Goal: Task Accomplishment & Management: Manage account settings

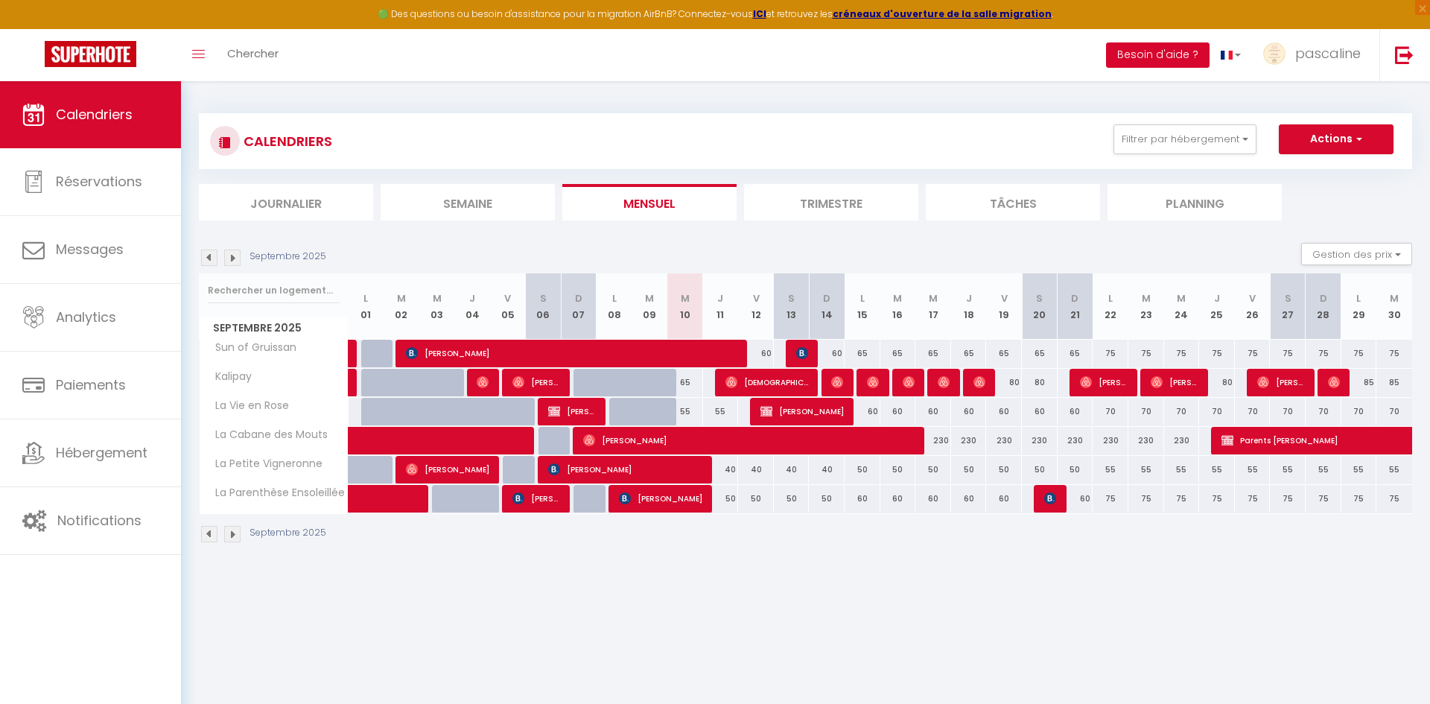
click at [1142, 62] on button "Besoin d'aide ?" at bounding box center [1158, 54] width 104 height 25
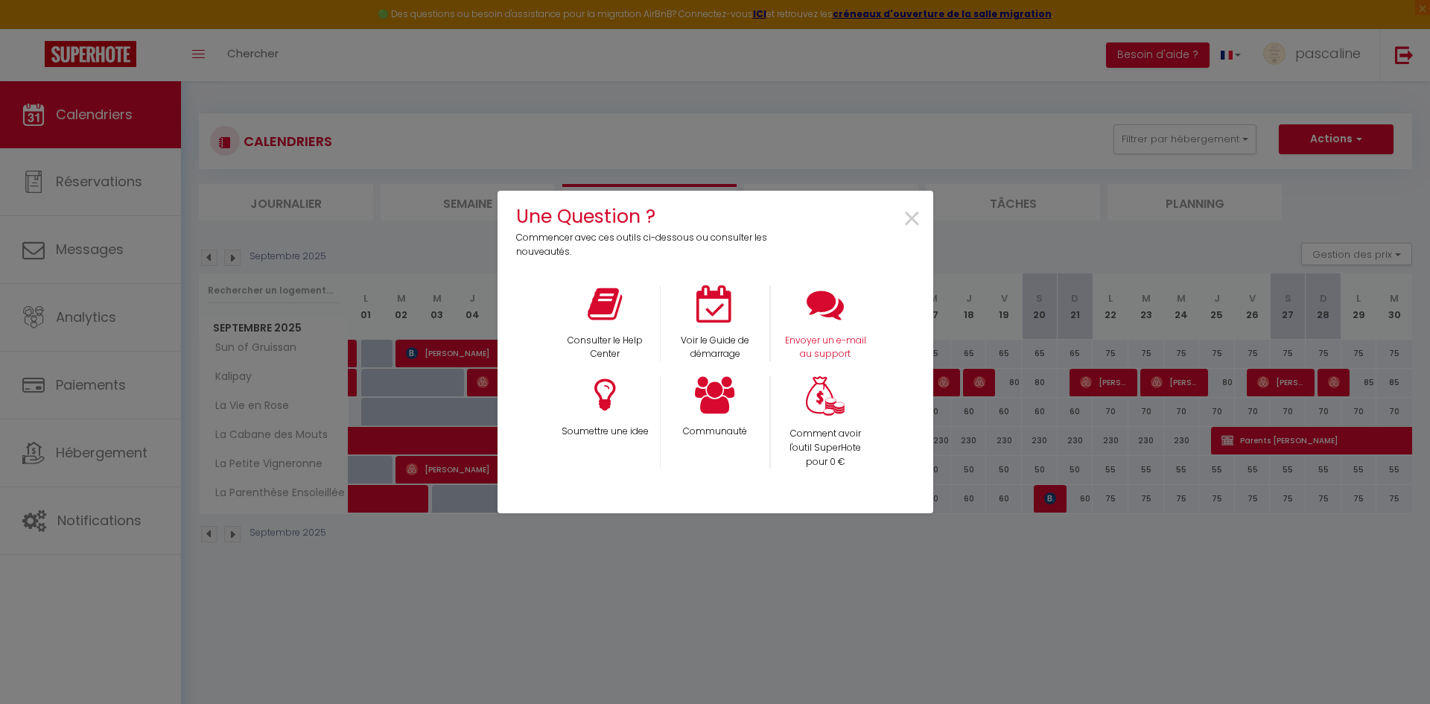
click at [839, 330] on div "Envoyer un e-mail au support" at bounding box center [825, 323] width 110 height 77
click at [818, 341] on p "Envoyer un e-mail au support" at bounding box center [826, 348] width 90 height 28
click at [911, 215] on span "×" at bounding box center [912, 219] width 20 height 47
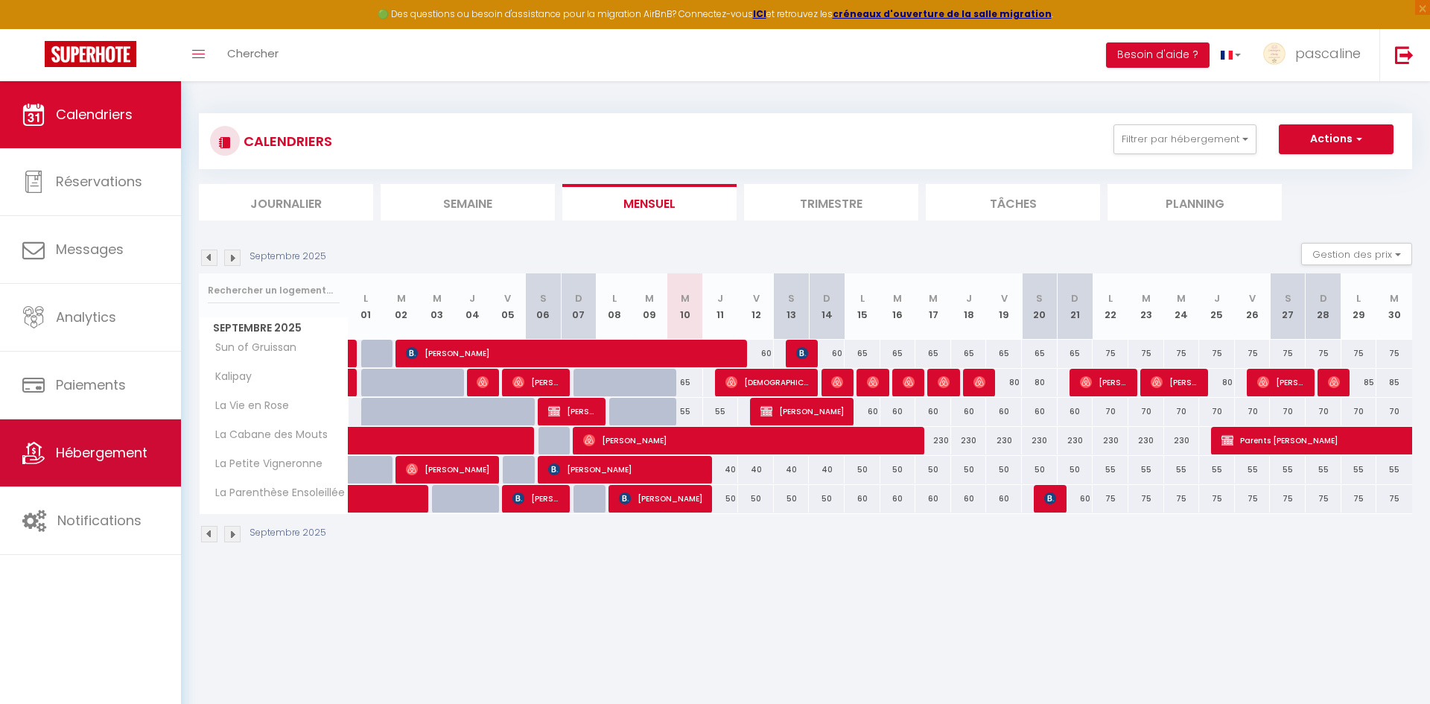
click at [104, 448] on span "Hébergement" at bounding box center [102, 452] width 92 height 19
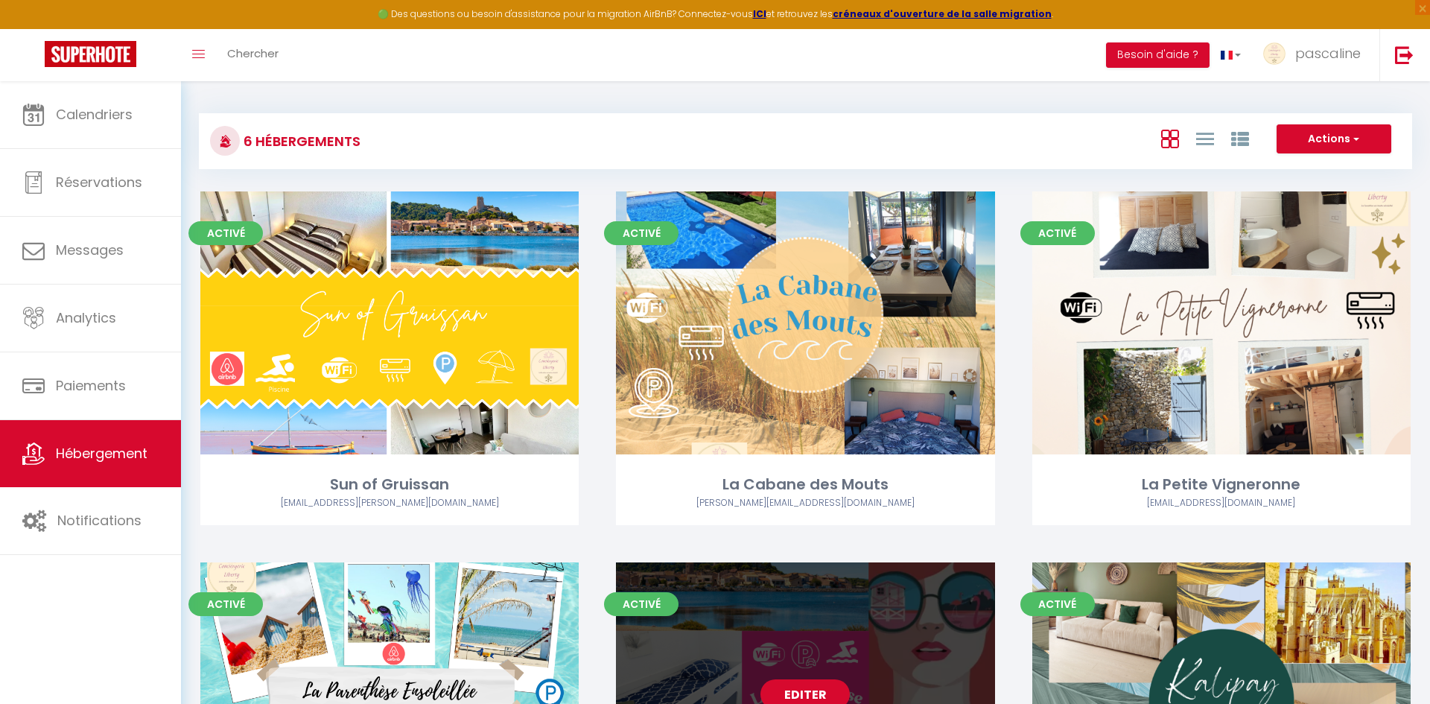
click at [798, 679] on link "Editer" at bounding box center [804, 694] width 89 height 30
select select "3"
select select "2"
select select "1"
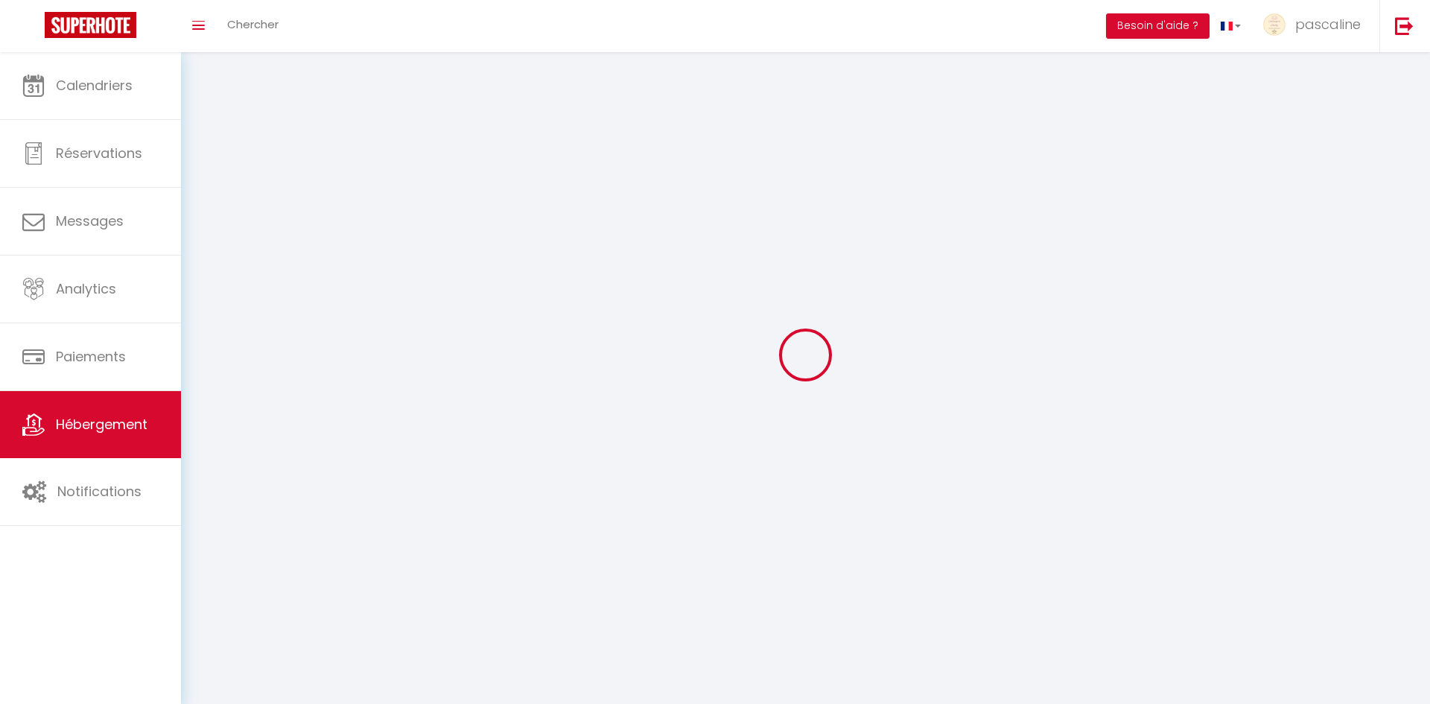
select select
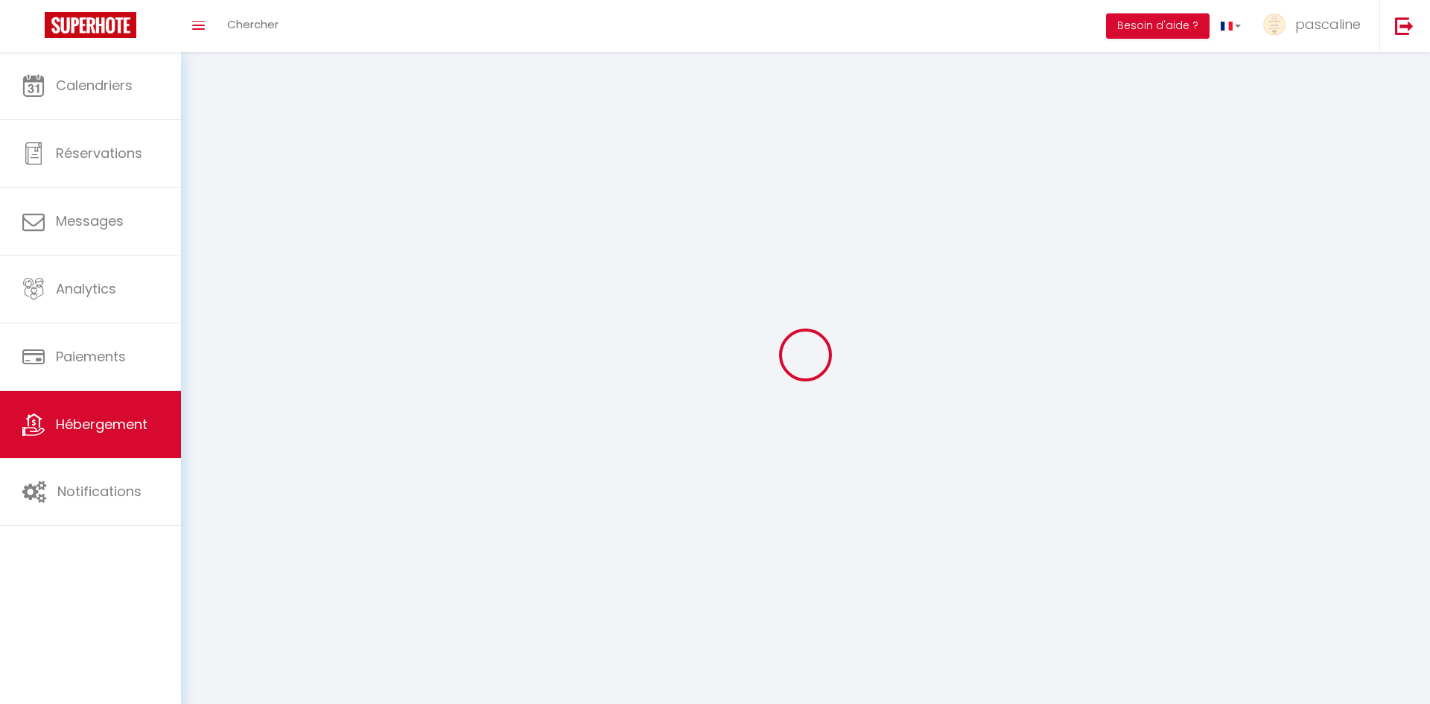
select select
checkbox input "false"
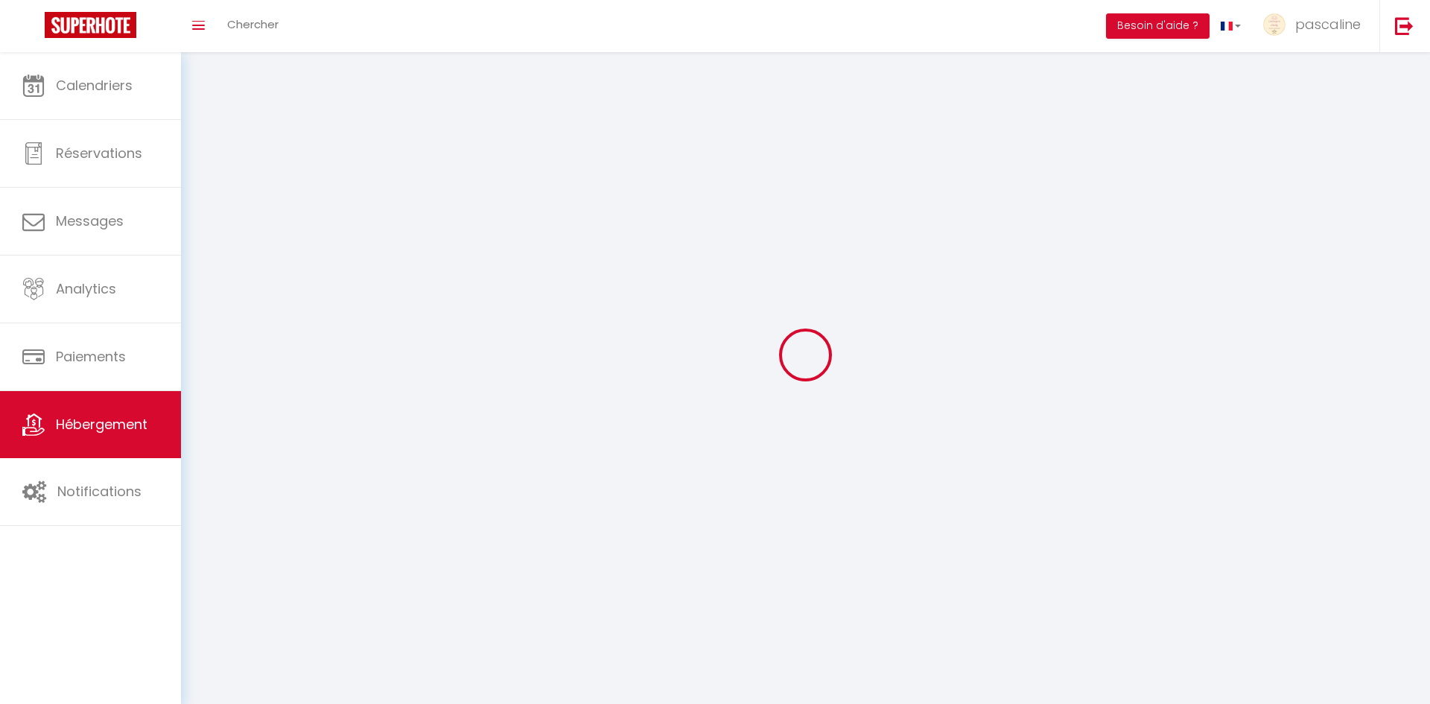
select select
select select "1"
select select
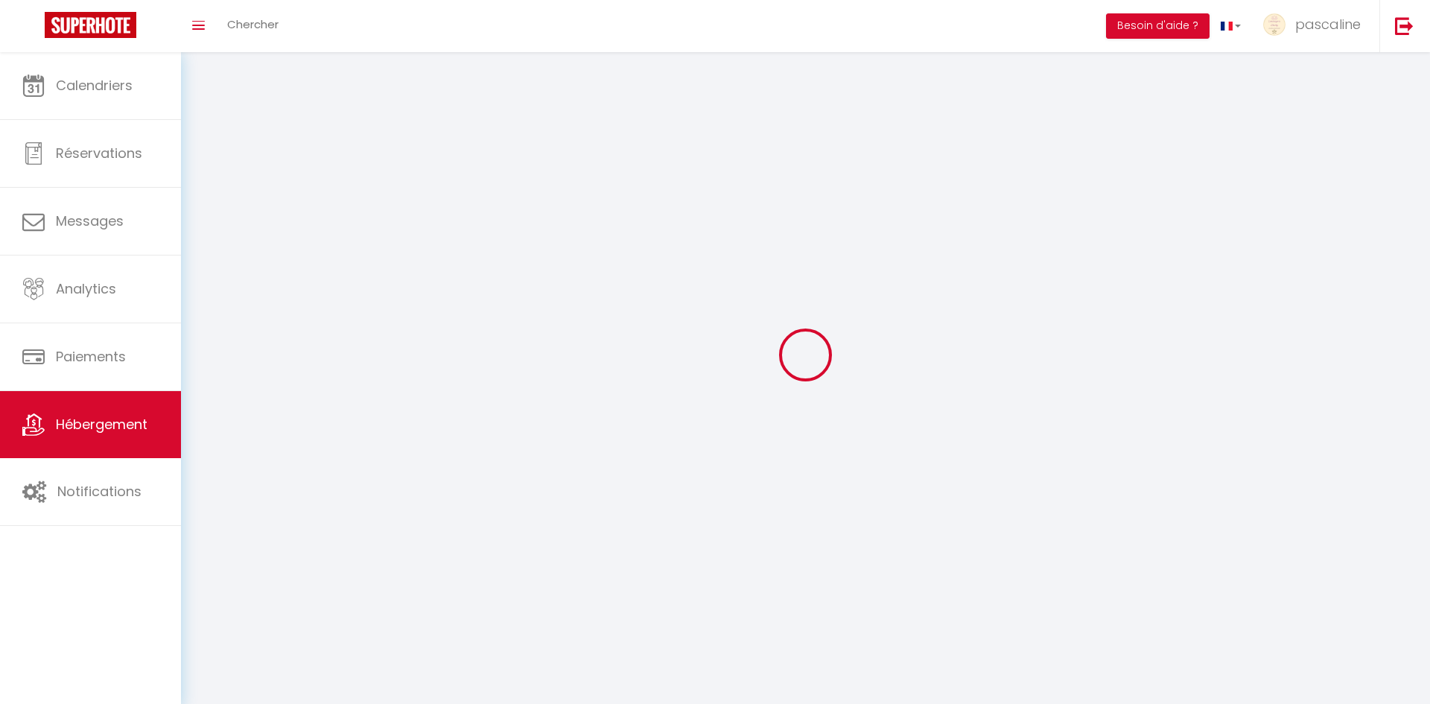
select select
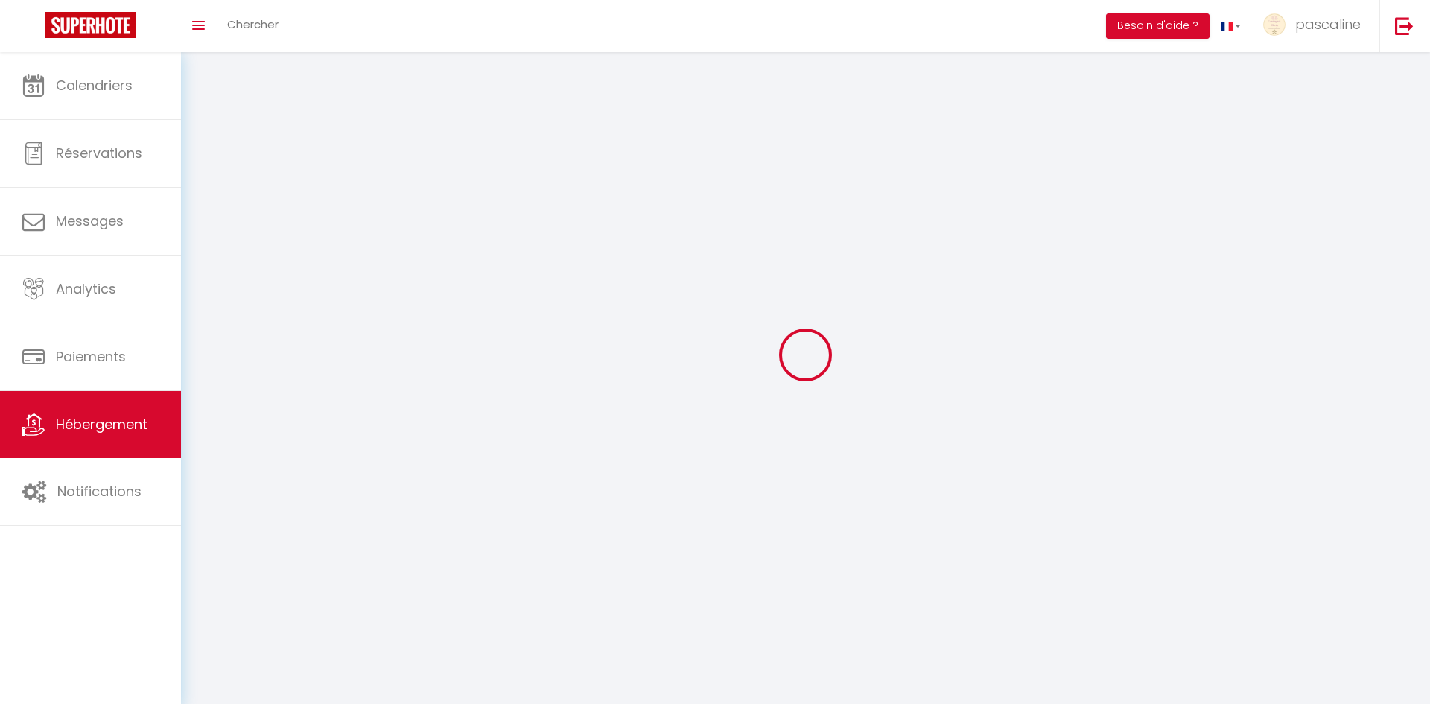
checkbox input "false"
select select "28"
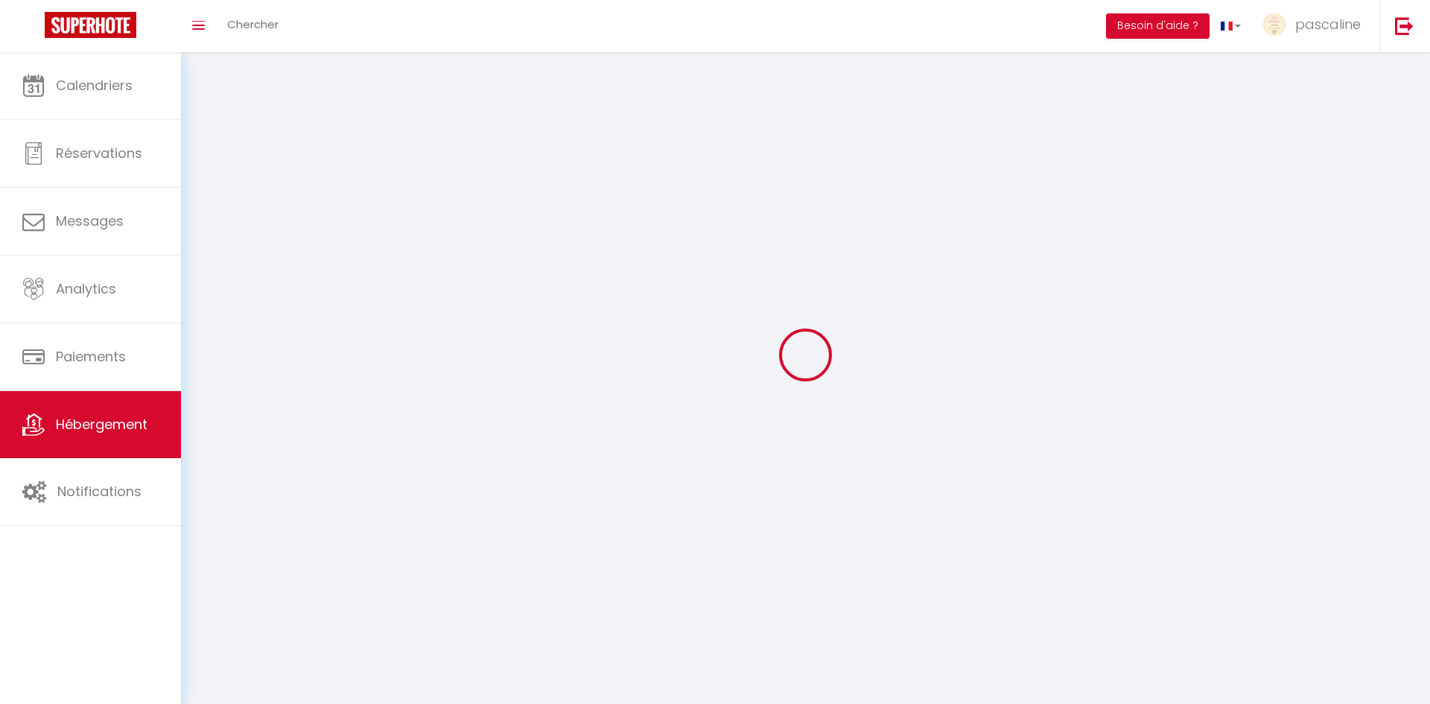
select select
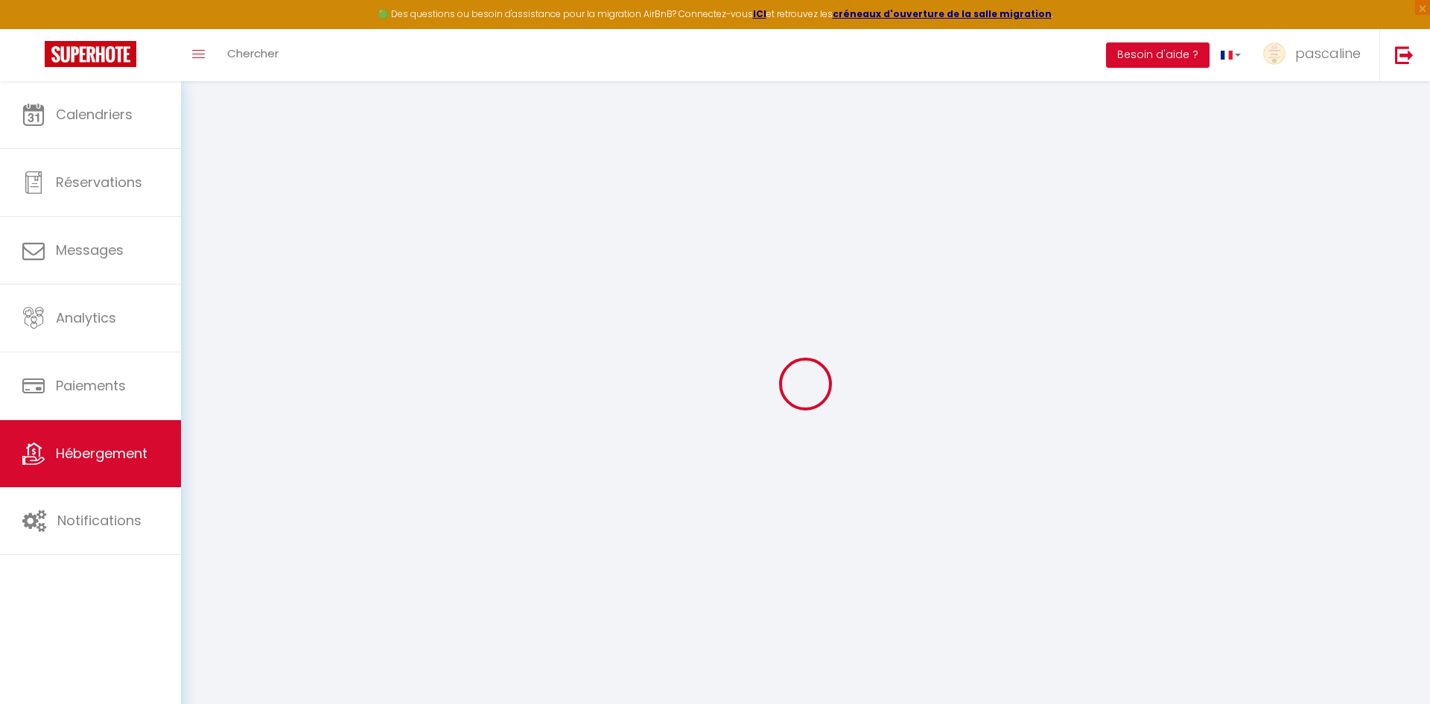
select select
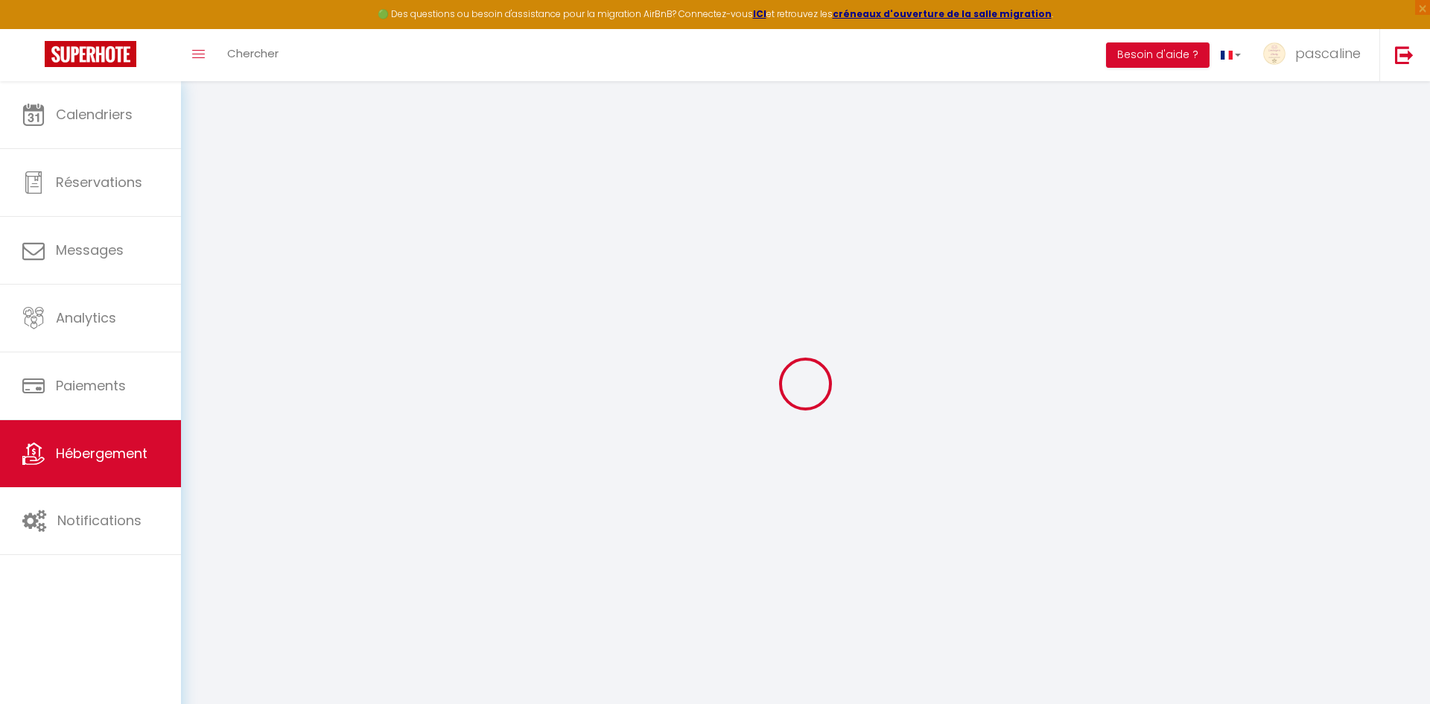
select select
checkbox input "false"
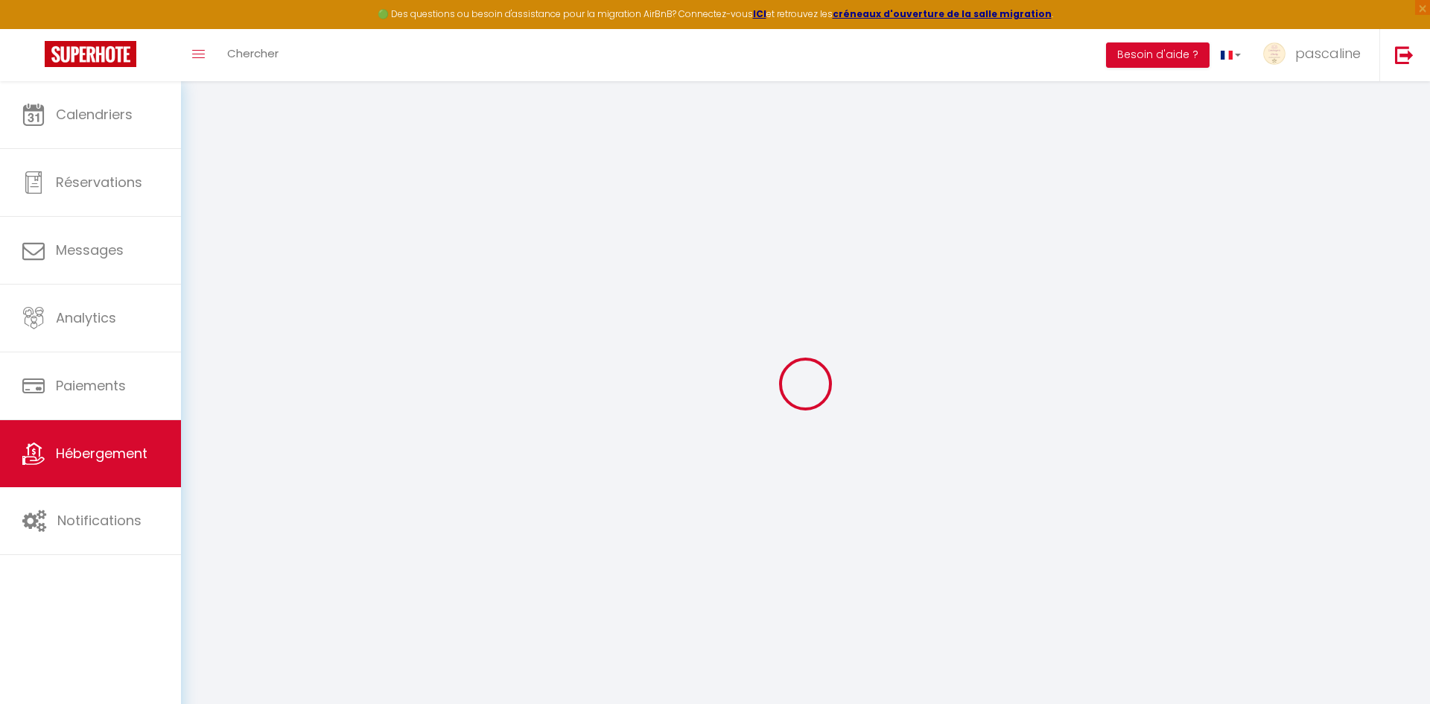
select select
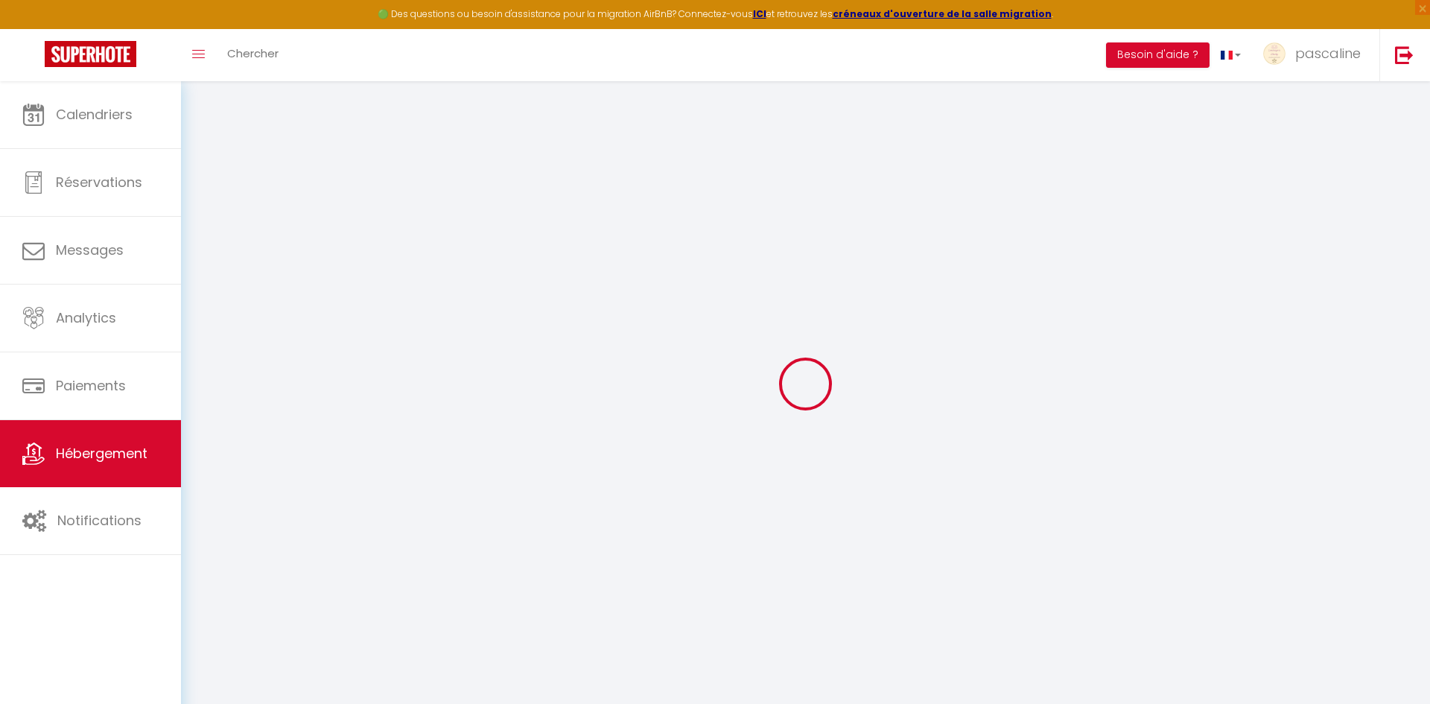
select select
checkbox input "false"
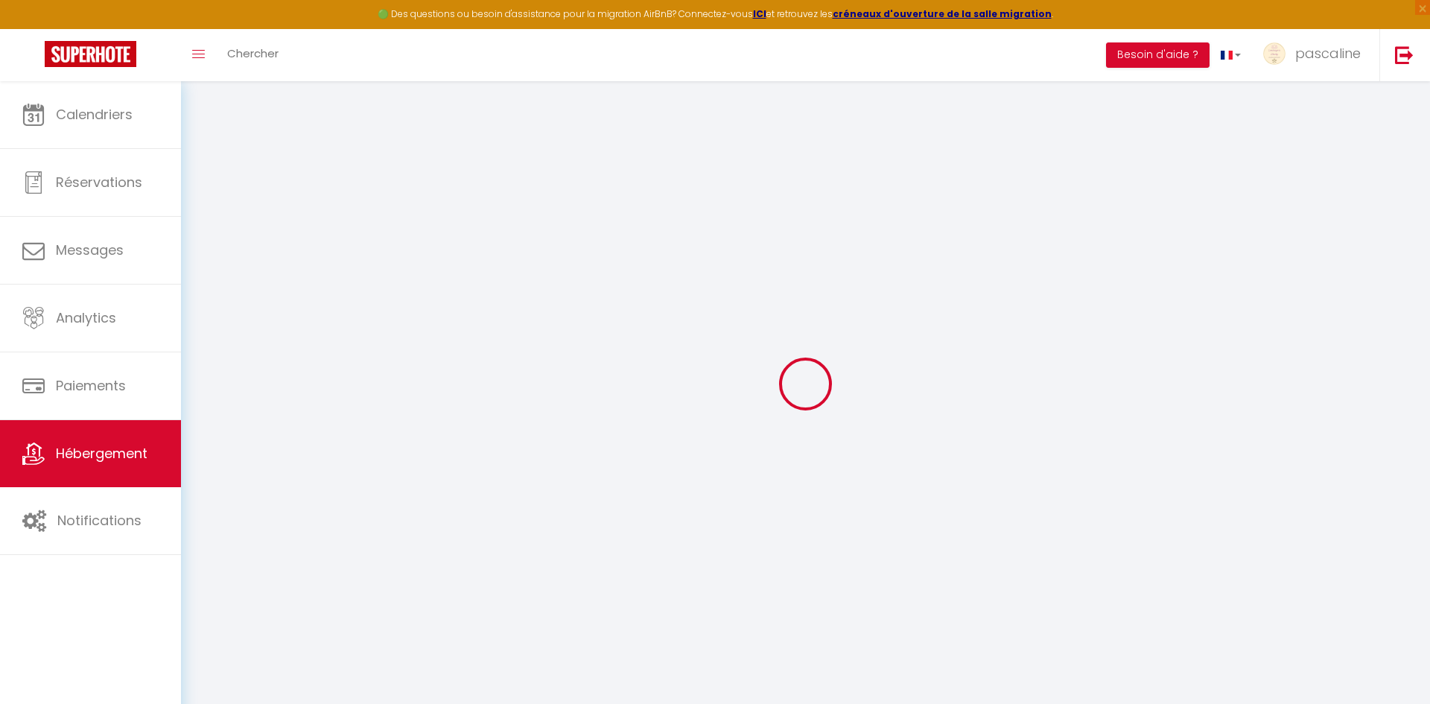
checkbox input "false"
select select
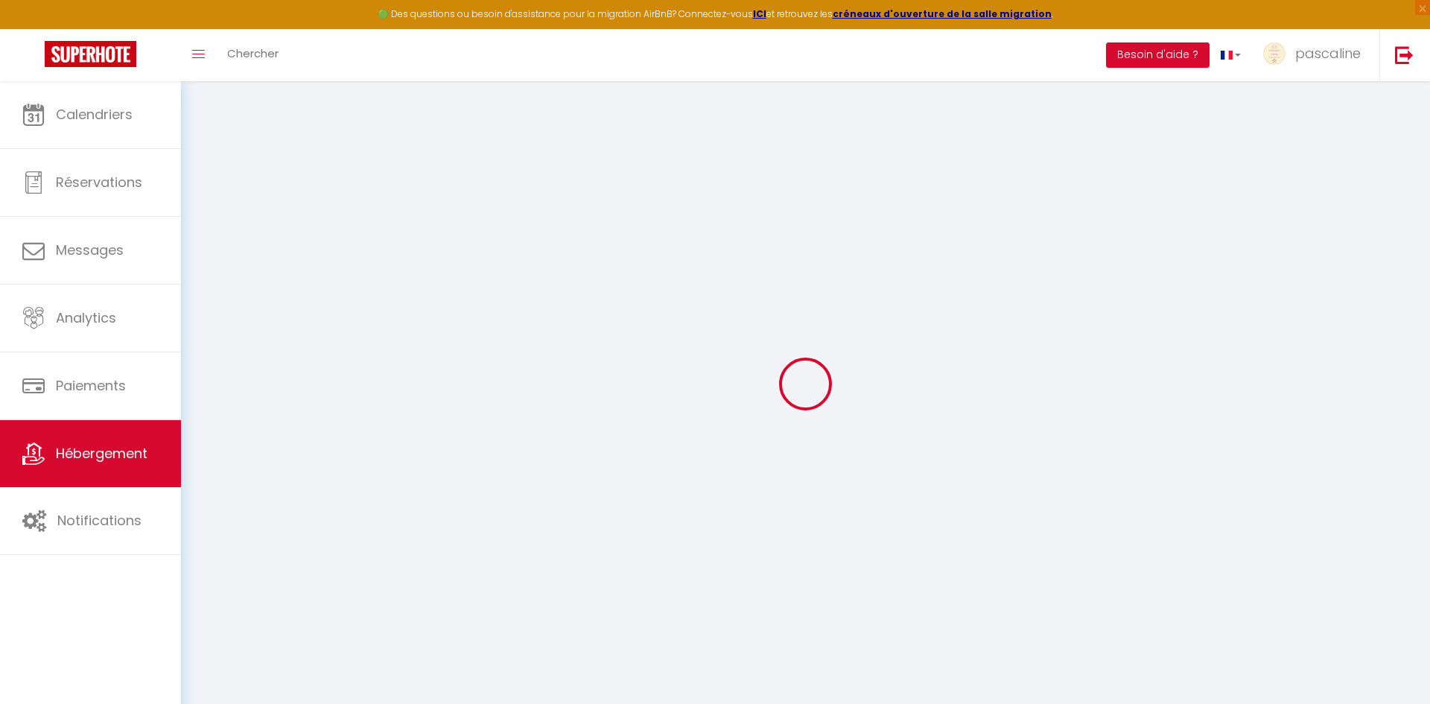
select select
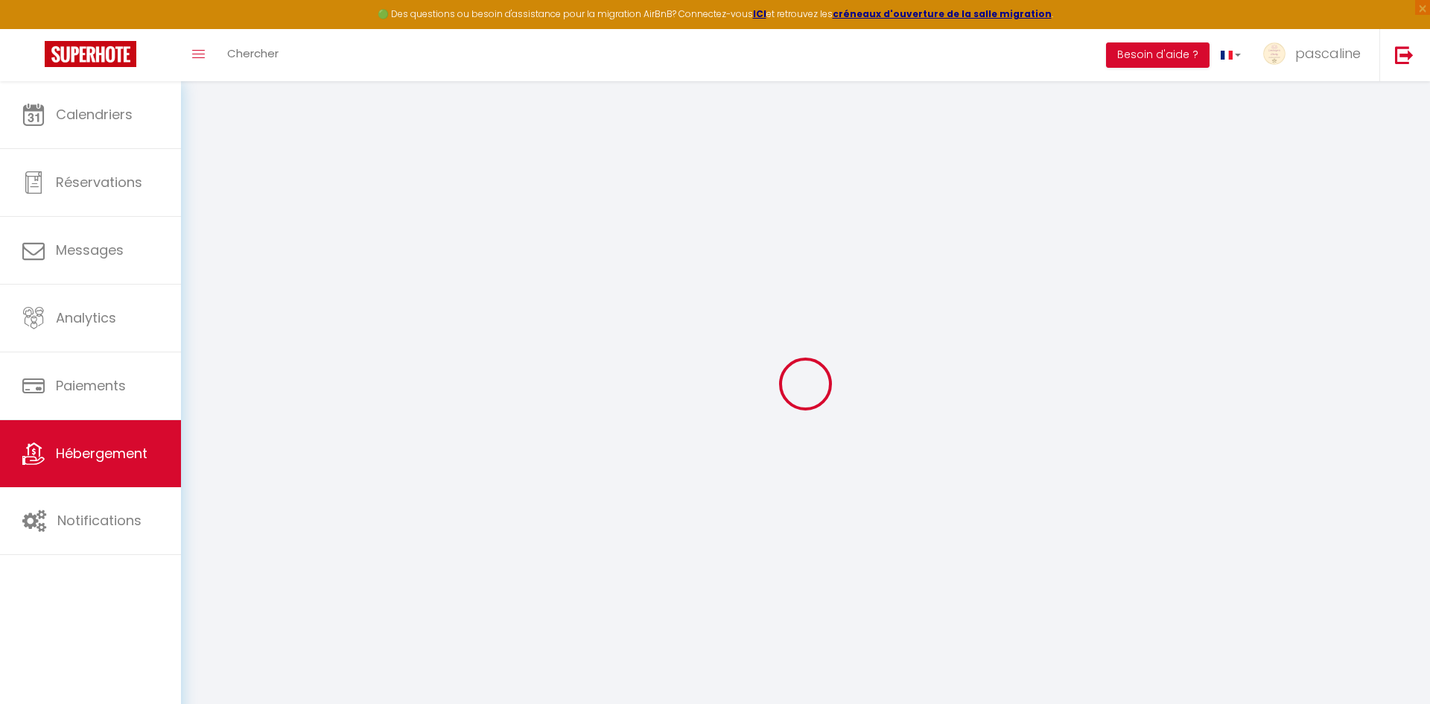
checkbox input "false"
select select
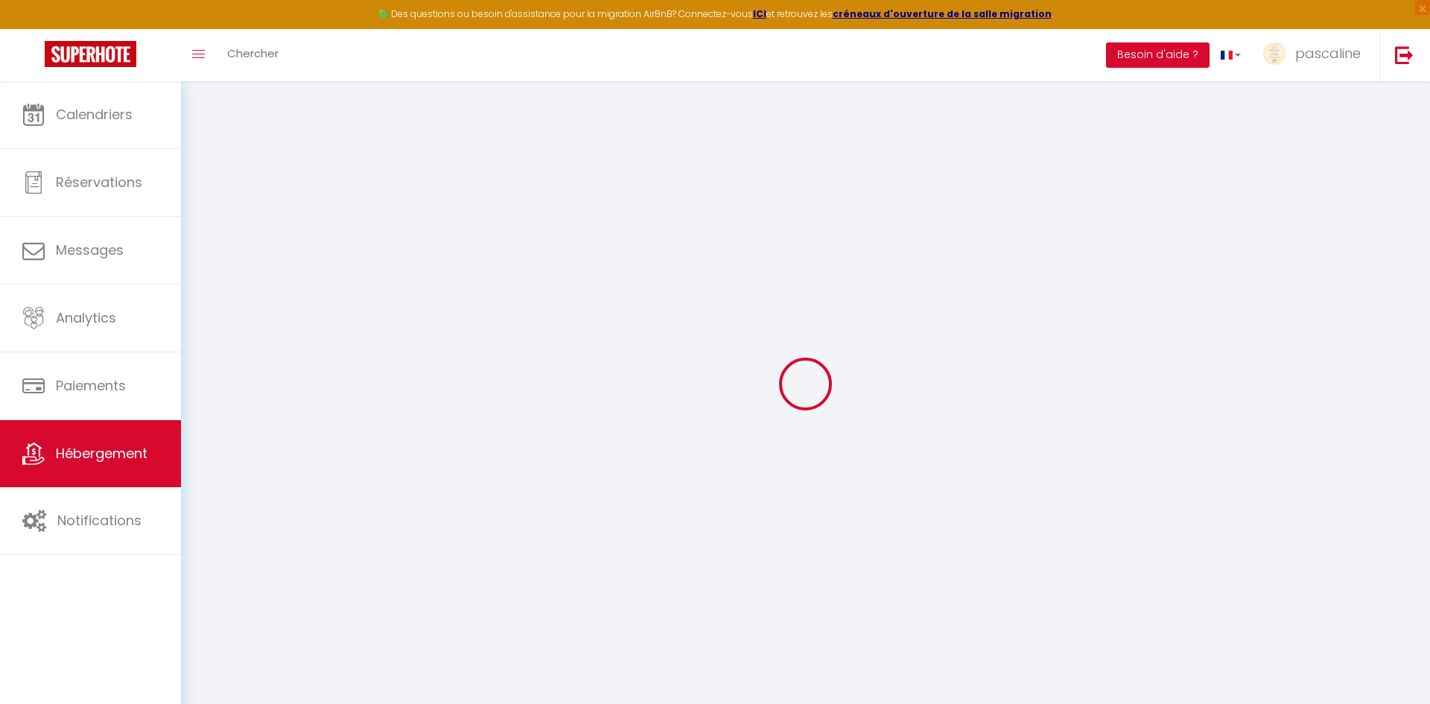
select select
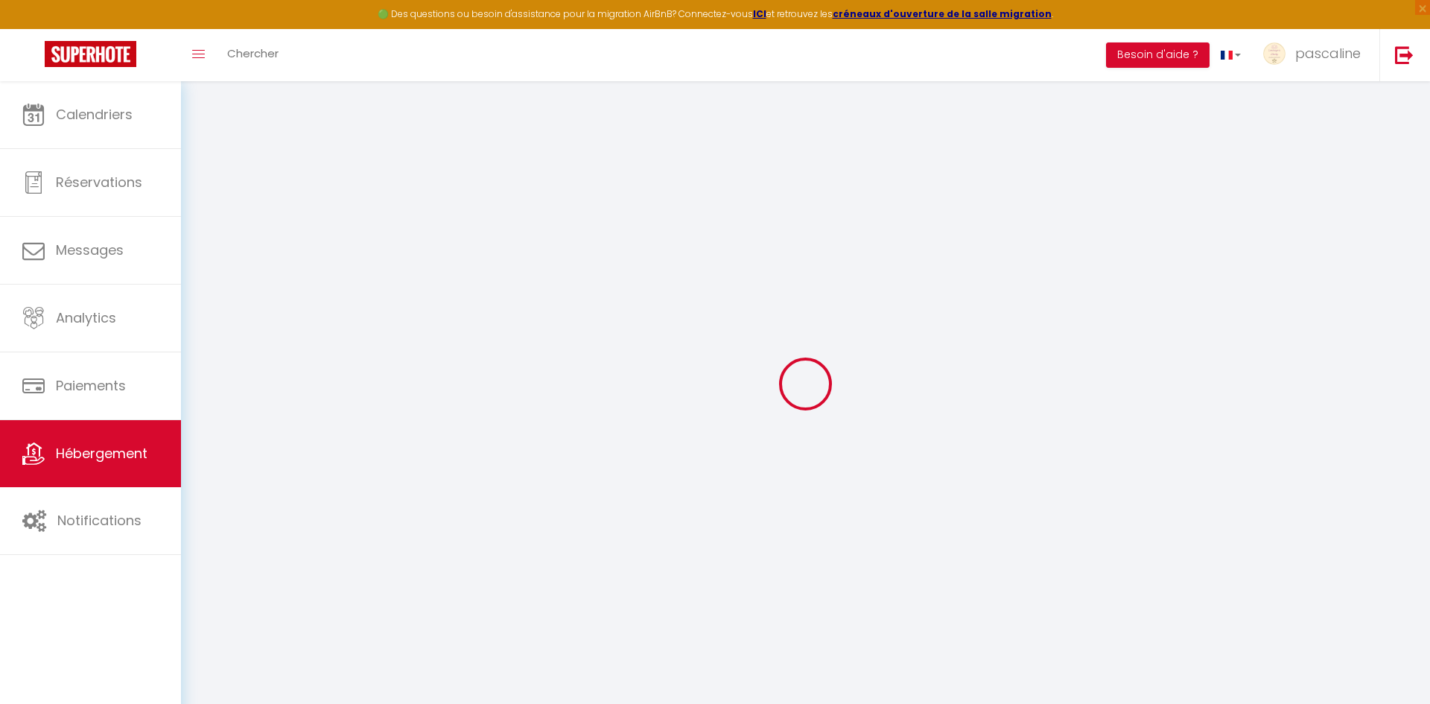
select select
checkbox input "false"
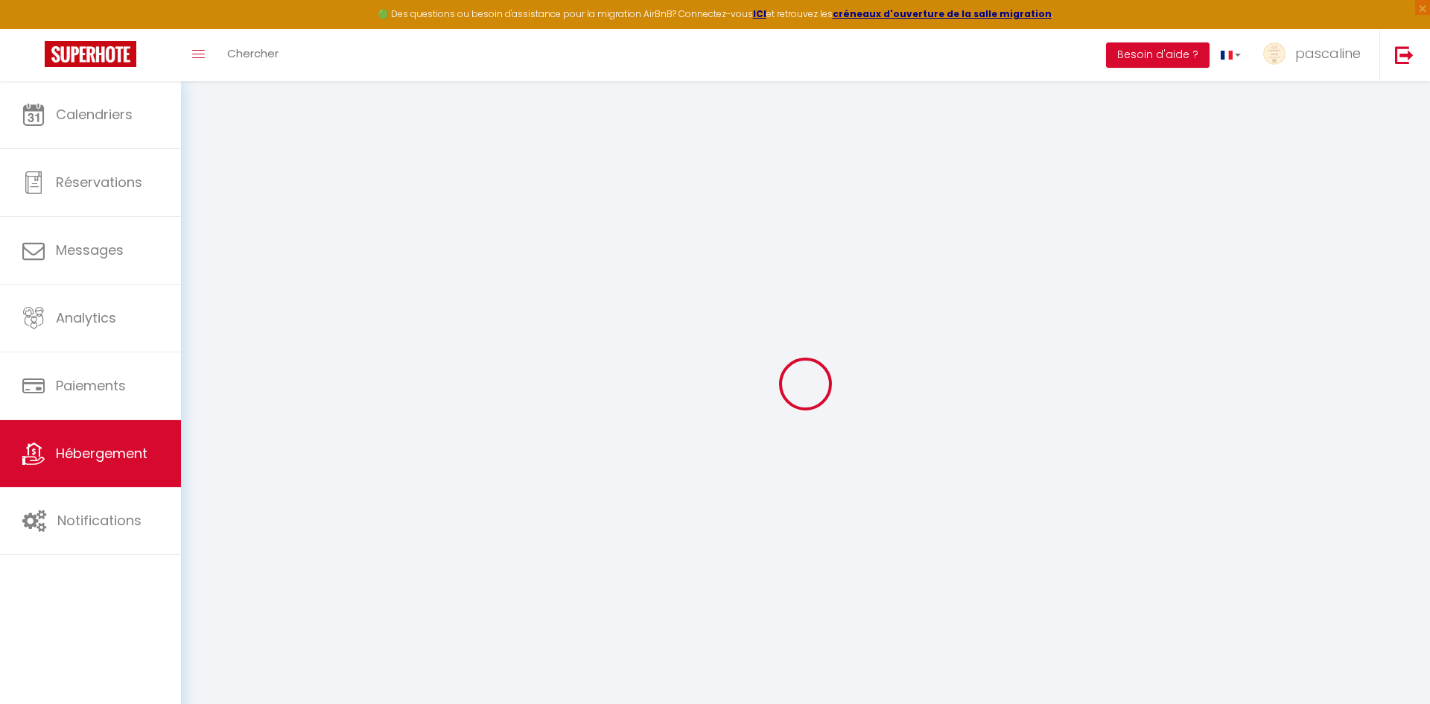
checkbox input "false"
select select
type input "La Vie en Rose"
type input "[PERSON_NAME]"
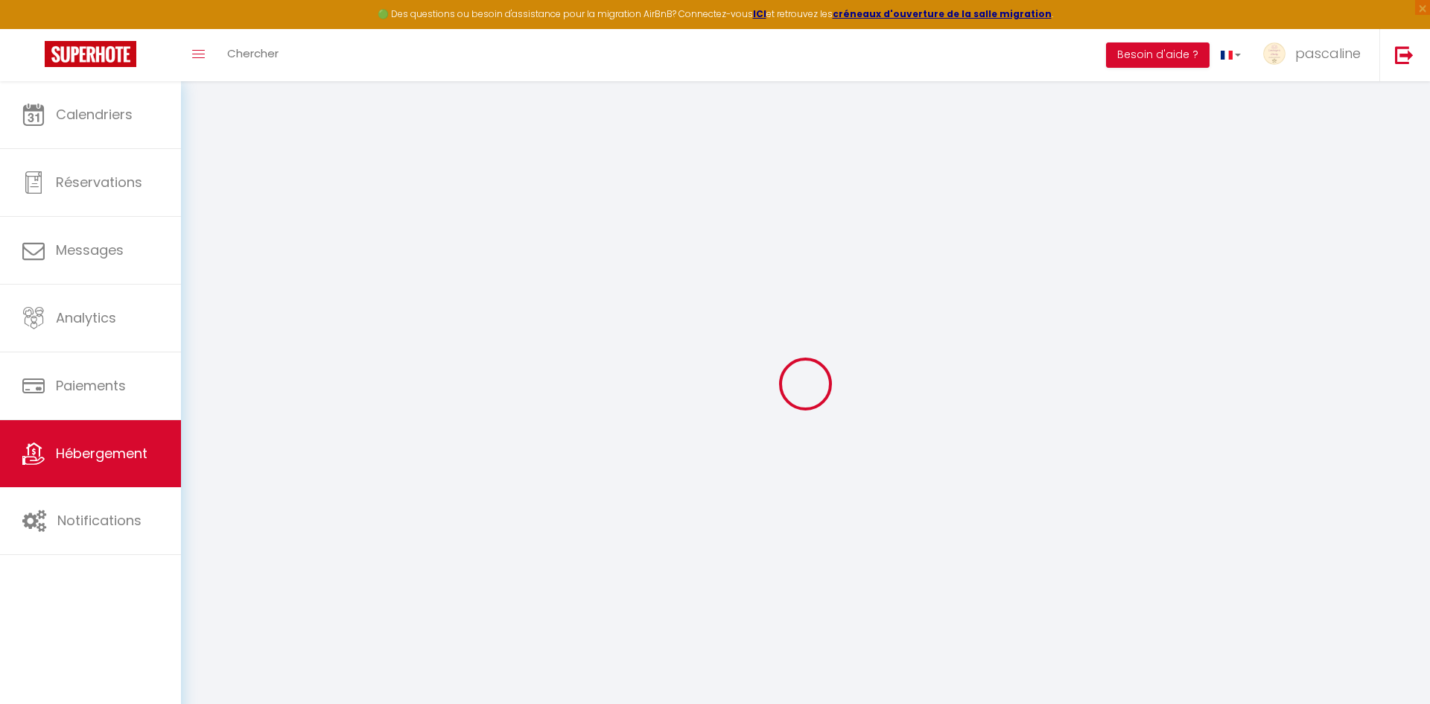
type input "Filaire"
type input "[STREET_ADDRESS]"
type input "47140"
type input "Tremons"
select select "5"
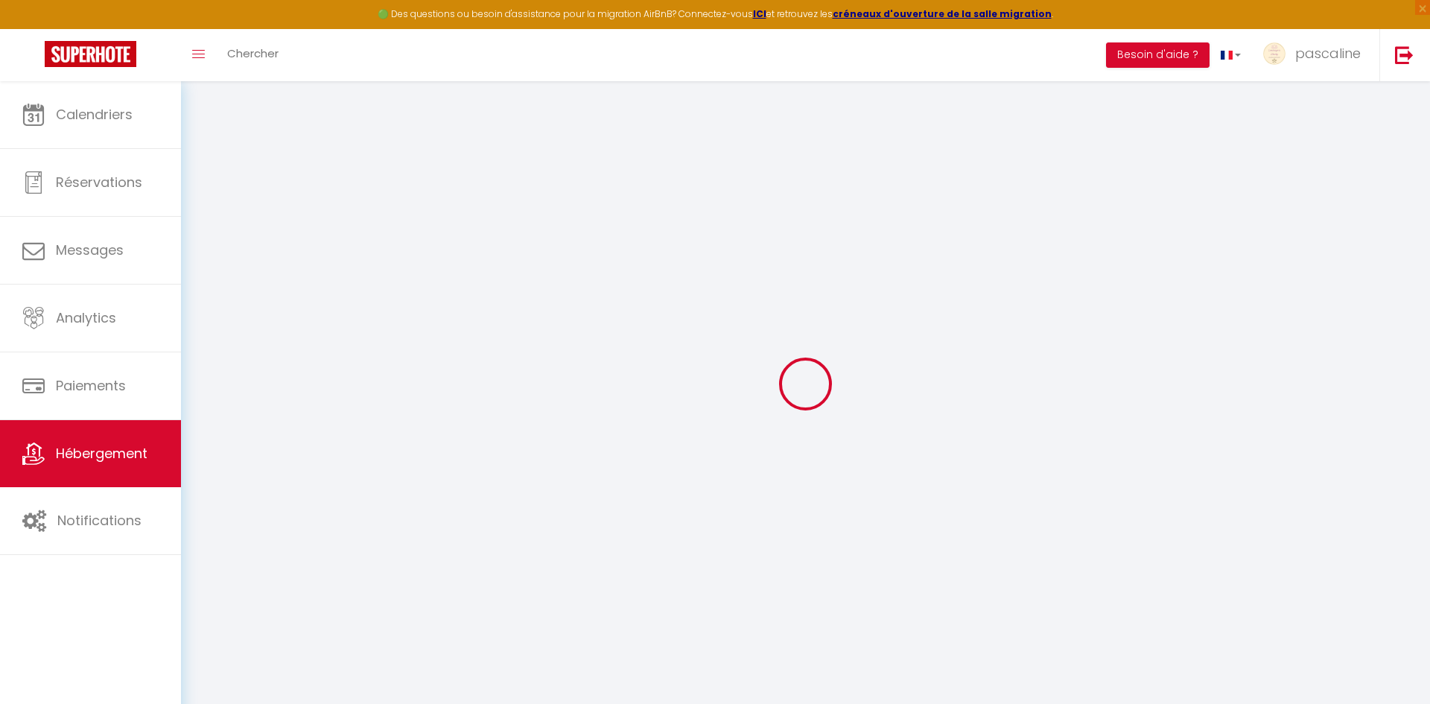
select select "2"
type input "50"
type input "40"
type input "500"
select select
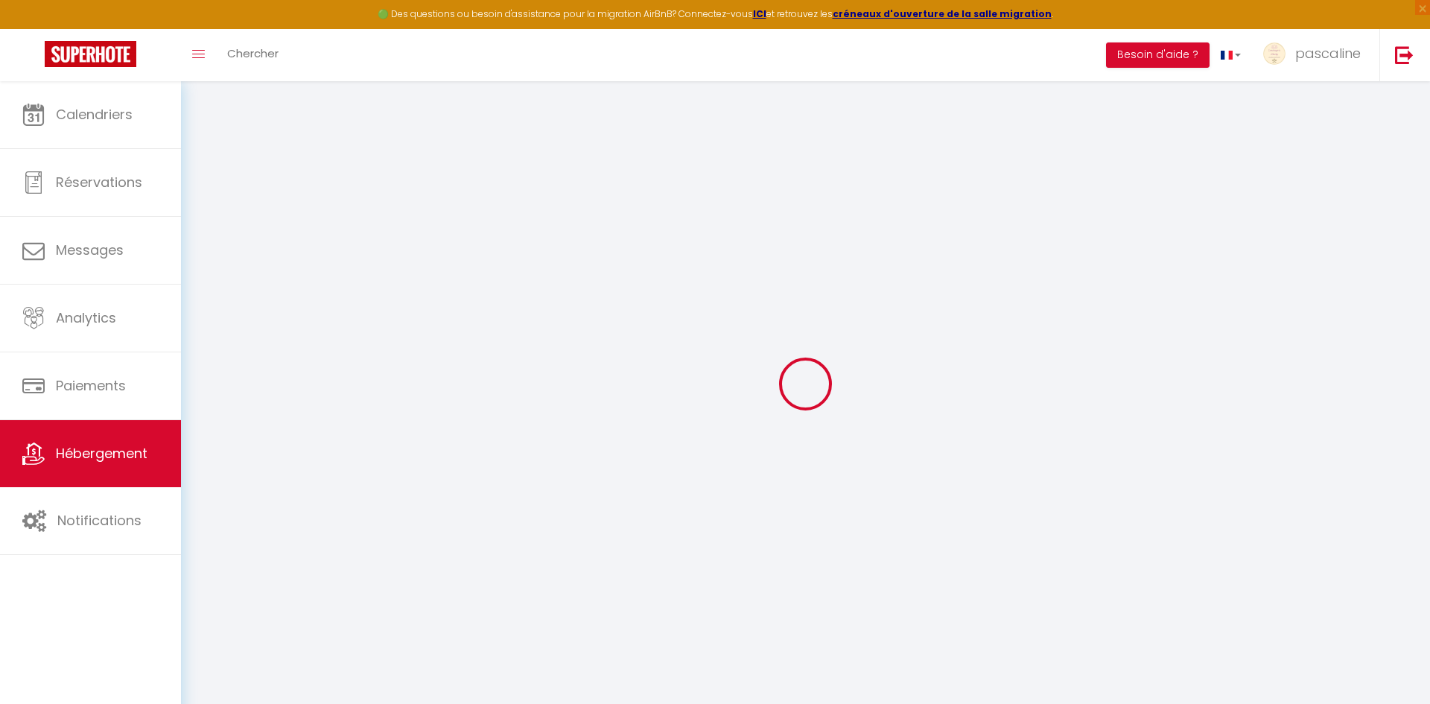
select select
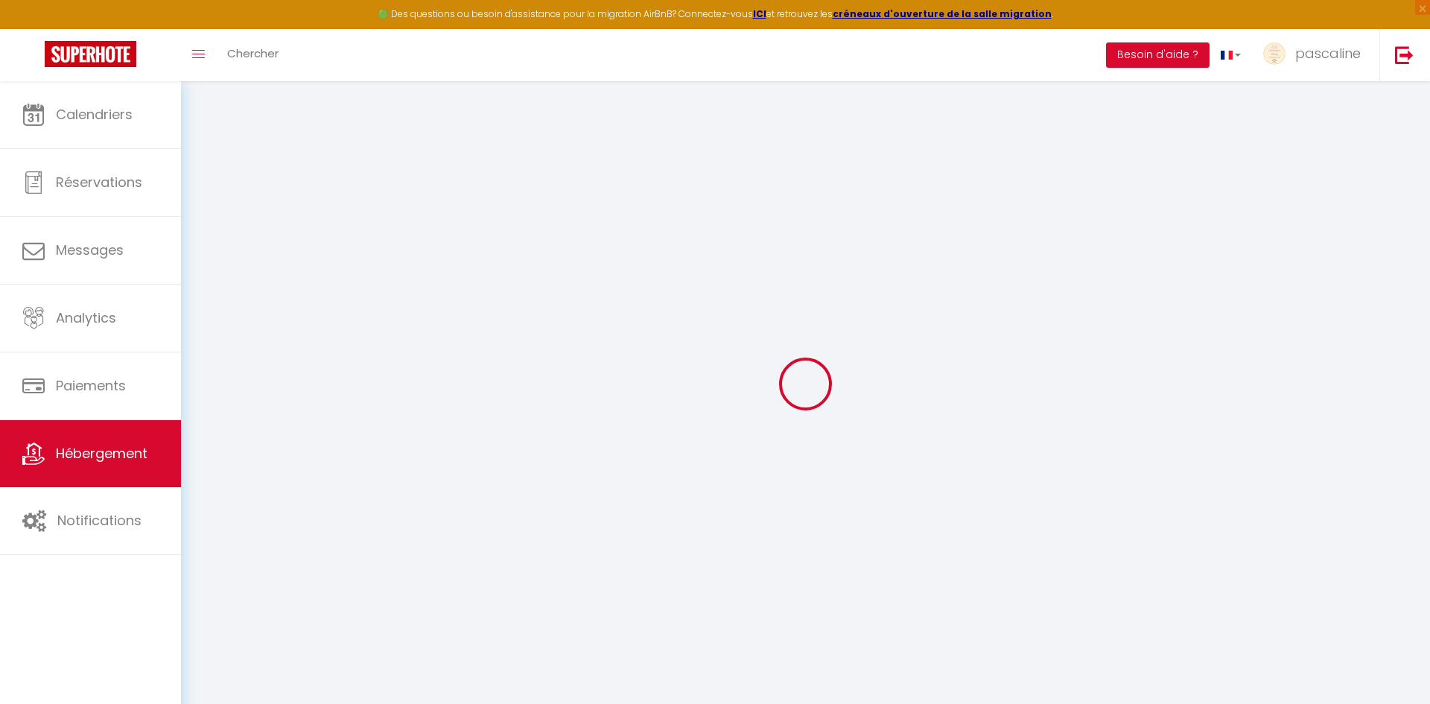
type input "[STREET_ADDRESS]"
type input "11430"
type input "Gruissan"
type input "[EMAIL_ADDRESS][DOMAIN_NAME]"
select select
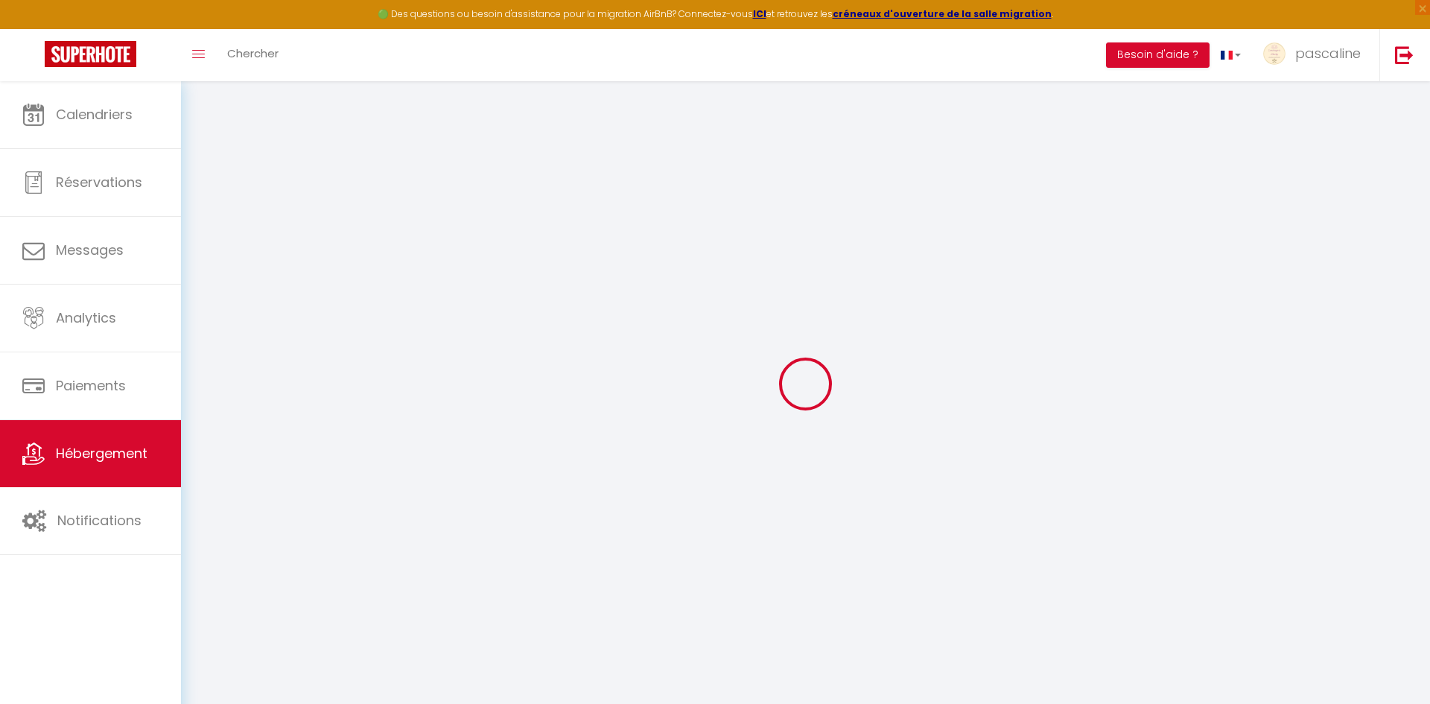
checkbox input "false"
select select "24109"
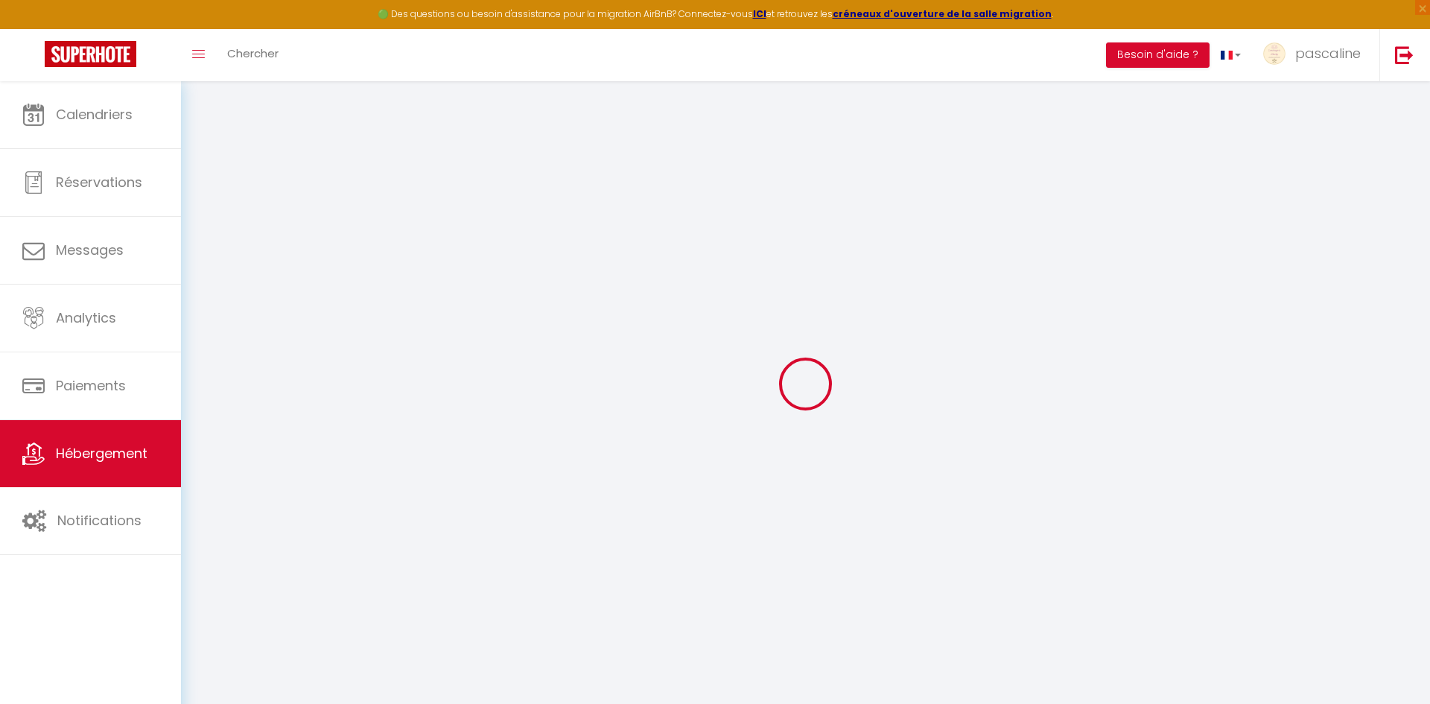
type input "40"
type input "0"
select select
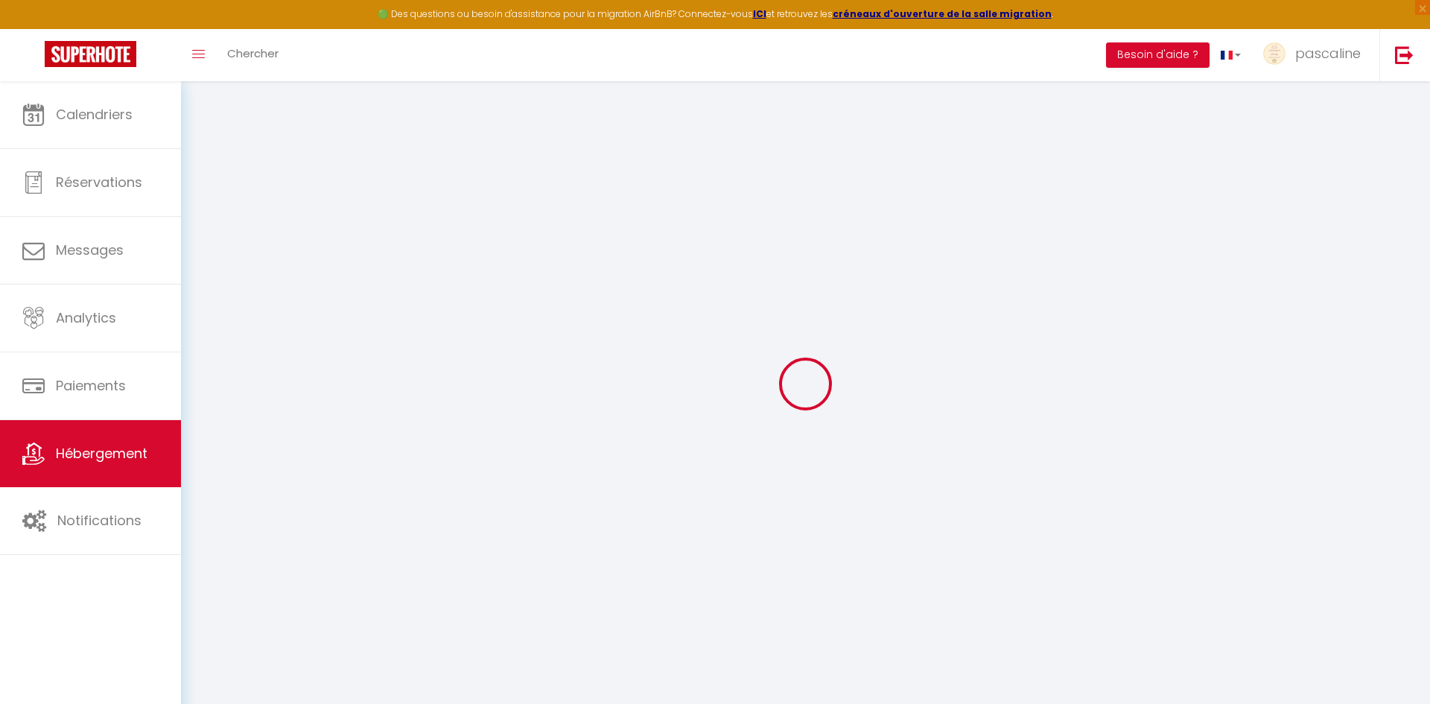
select select
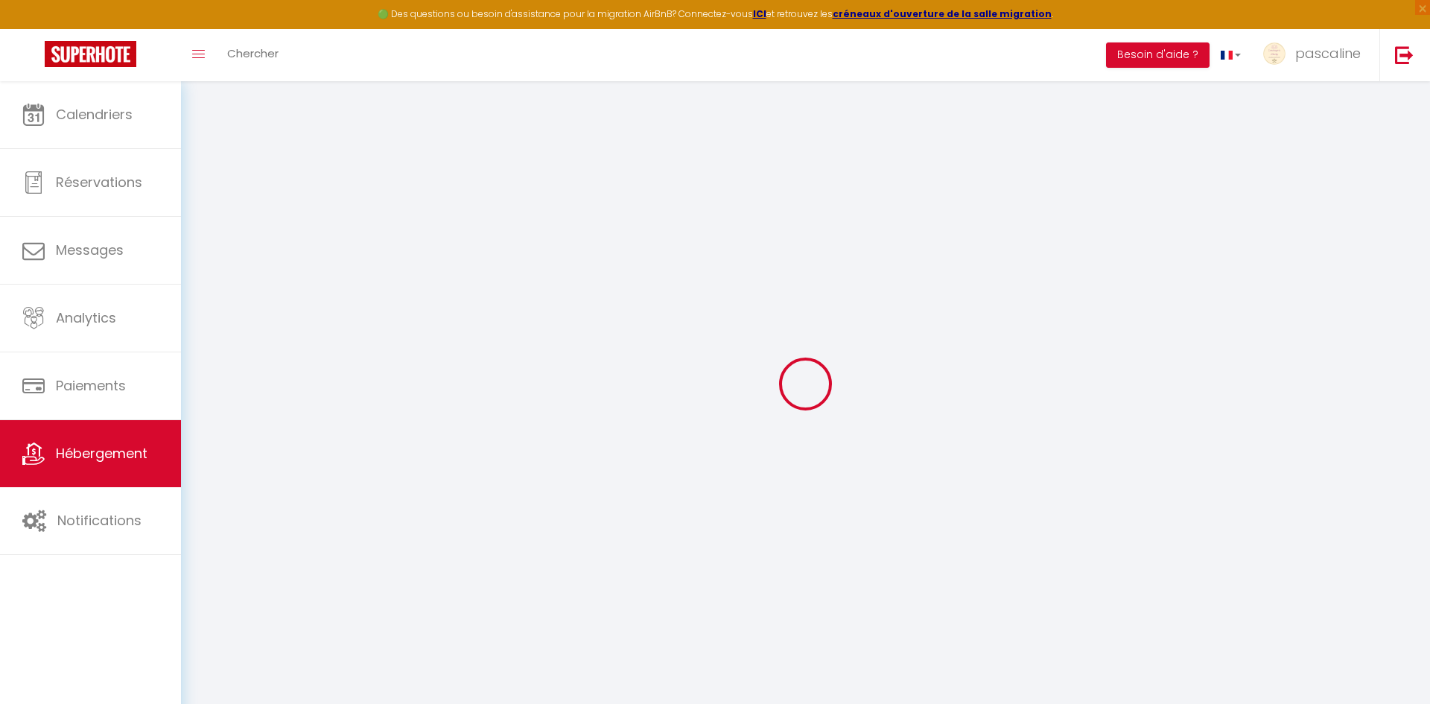
checkbox input "false"
select select
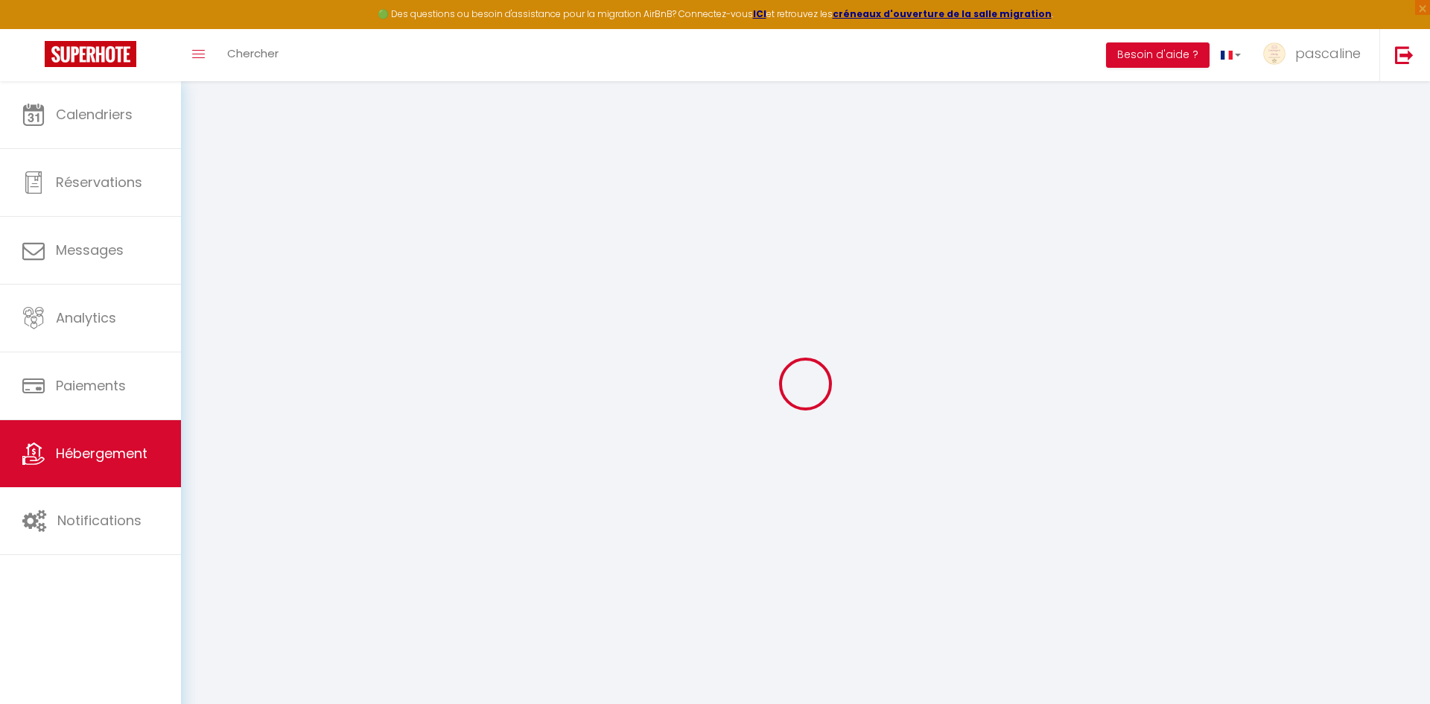
select select
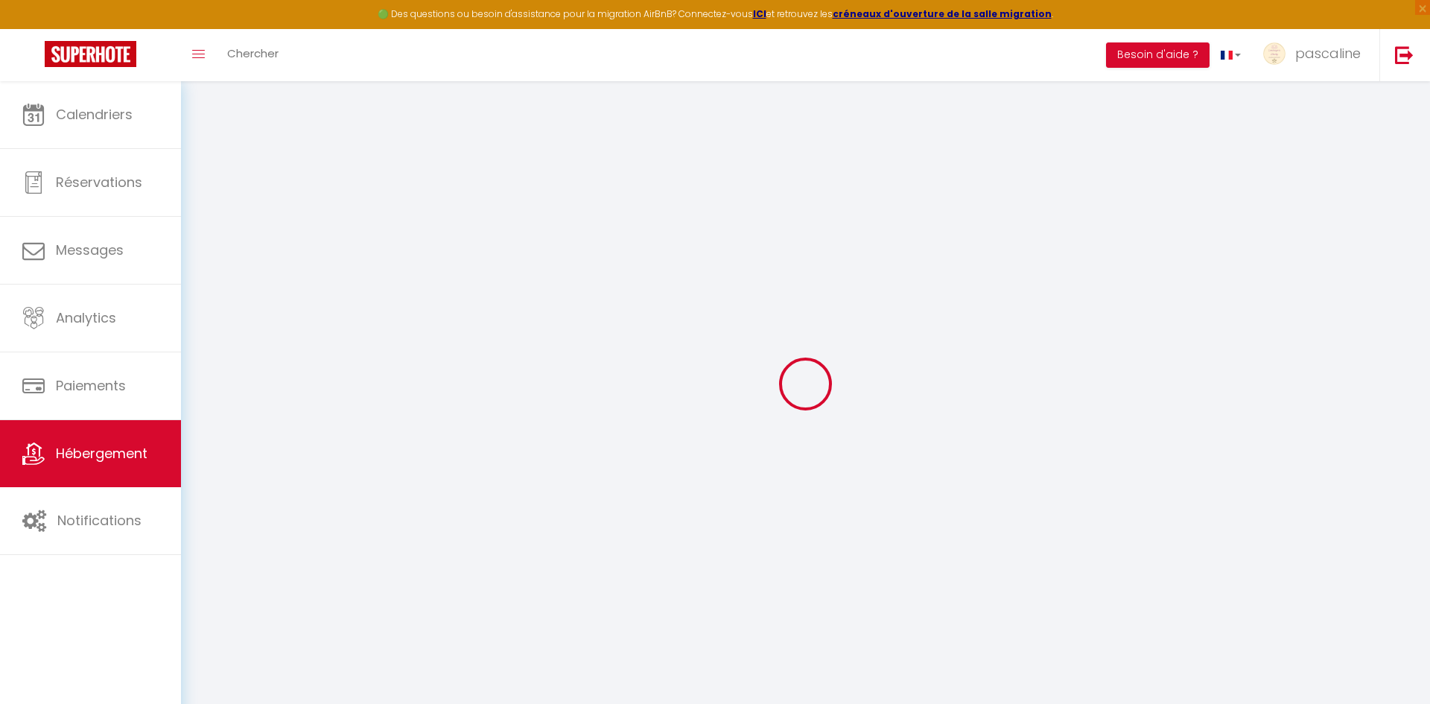
select select
checkbox input "false"
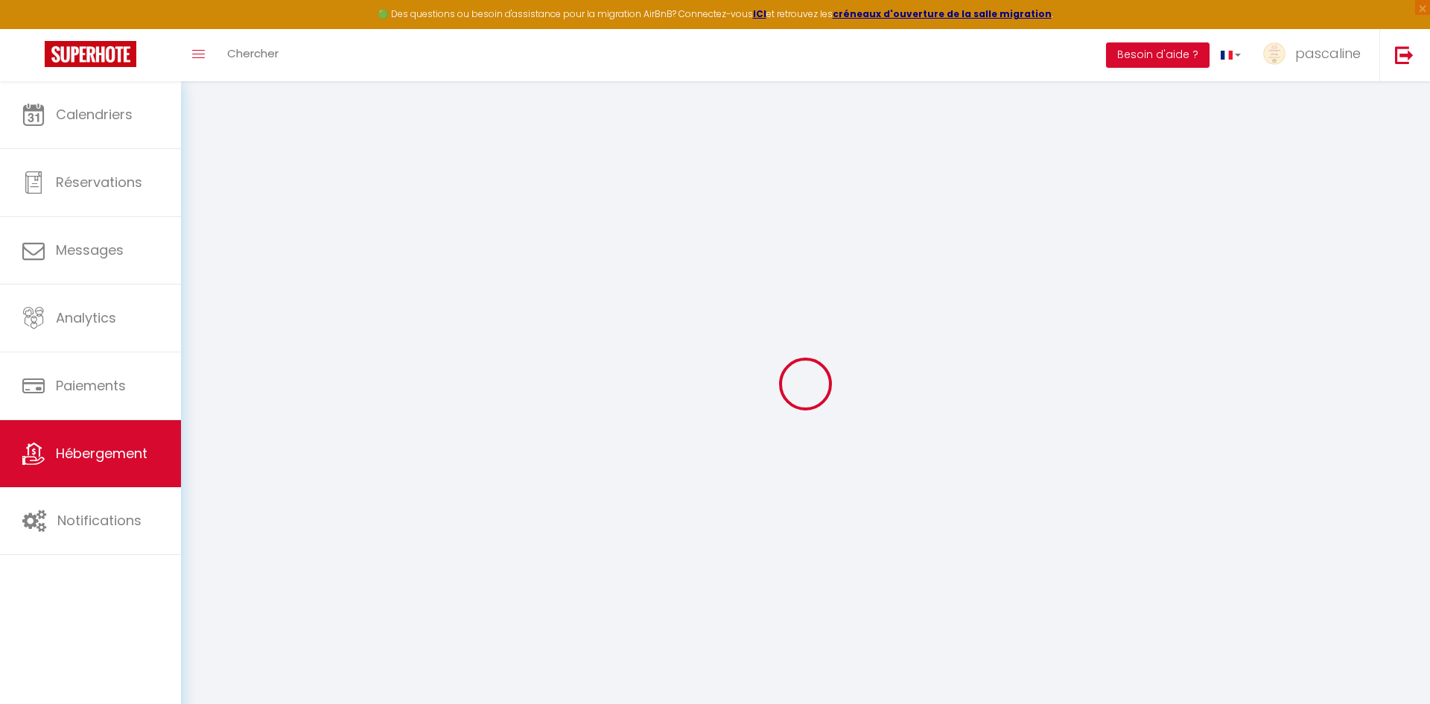
select select
checkbox input "false"
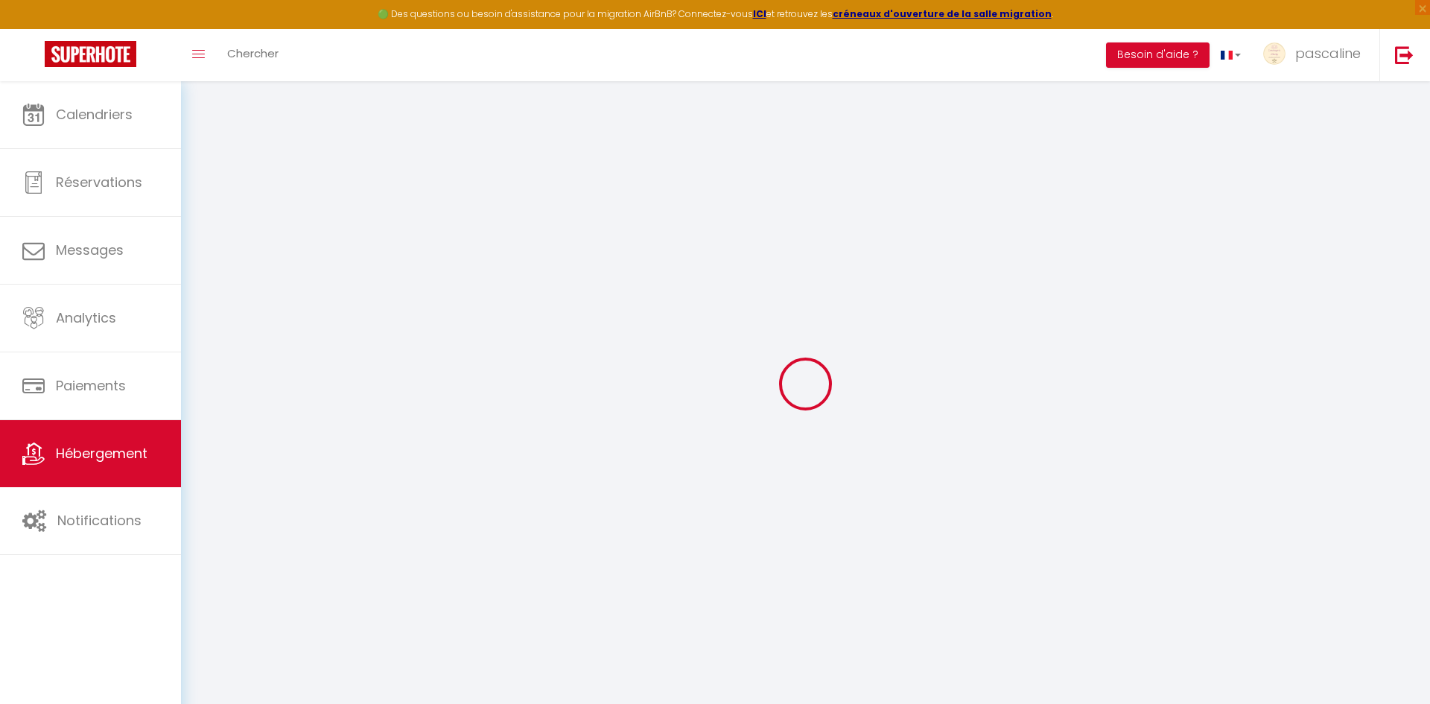
select select "16:00"
select select "23:45"
select select "10:00"
select select "15"
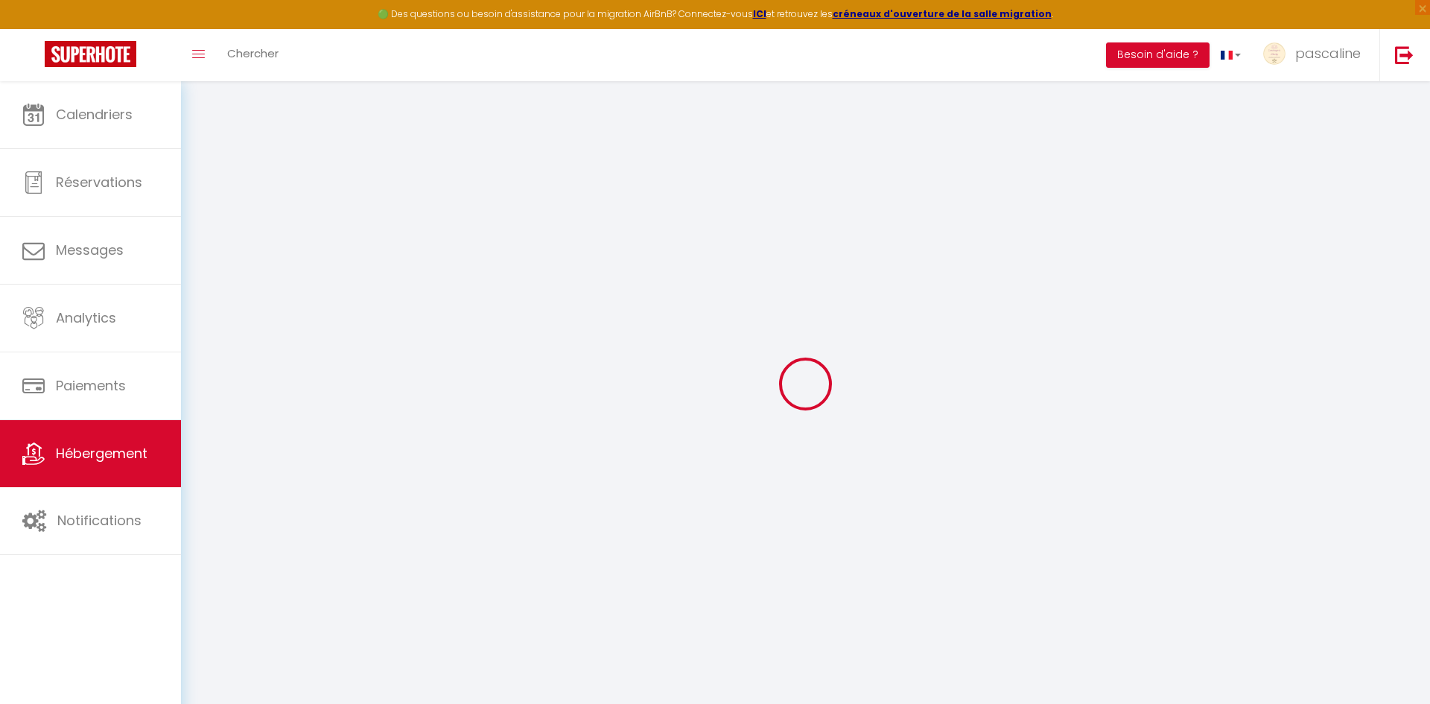
select select "18:00"
select select
checkbox input "false"
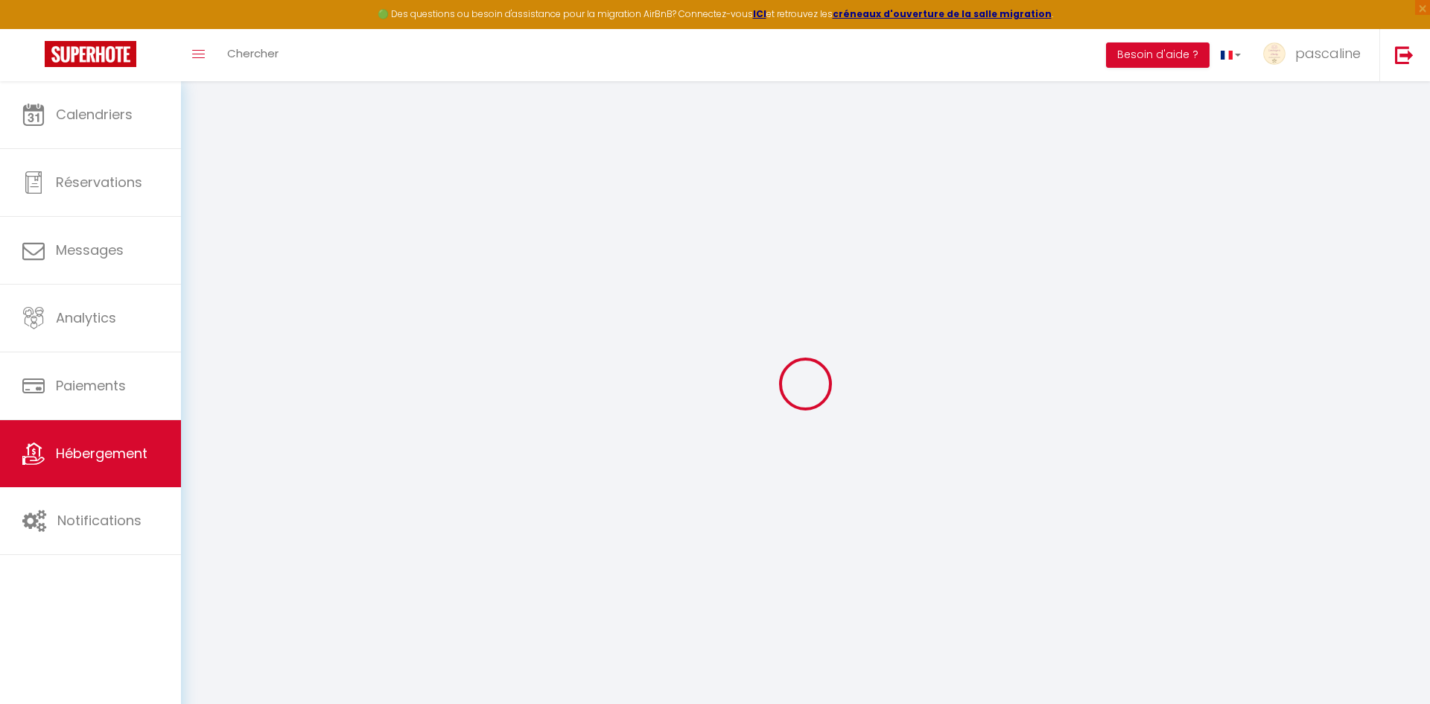
checkbox input "false"
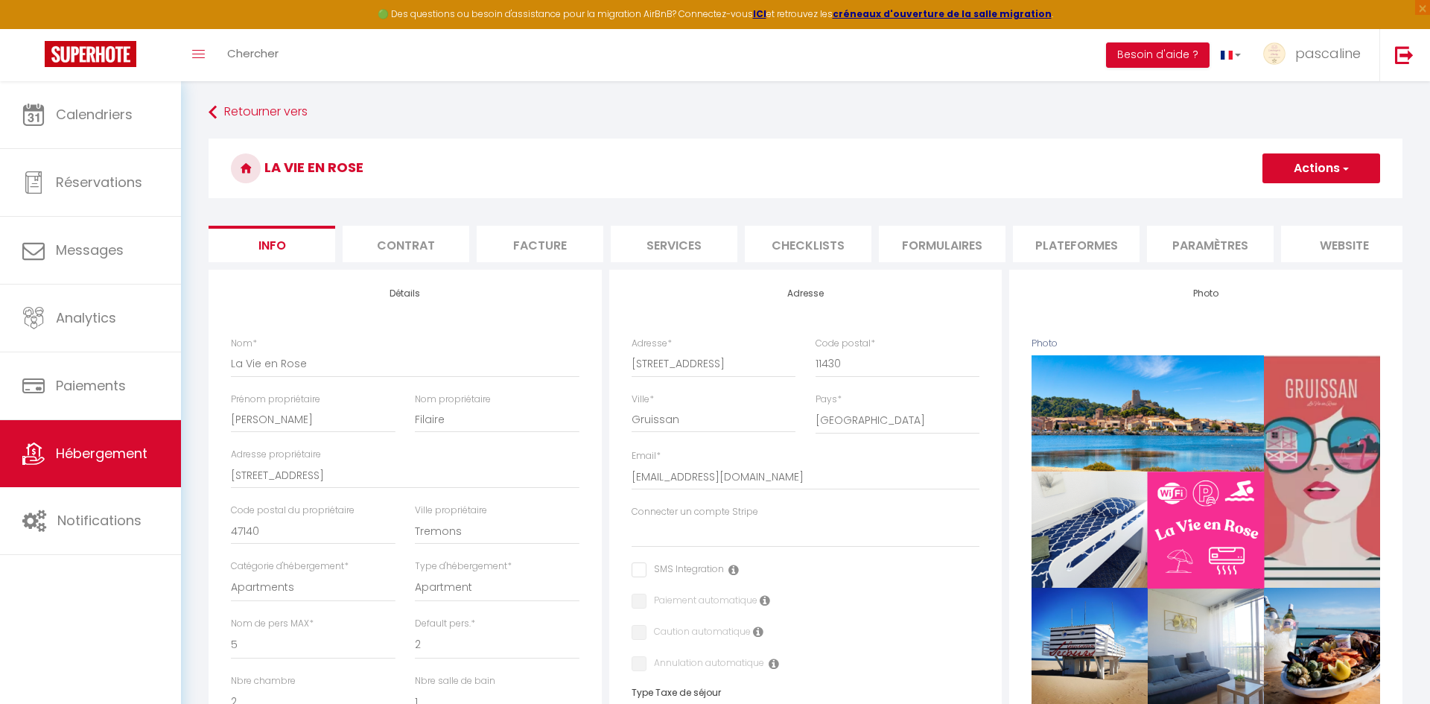
select select
checkbox input "false"
